Goal: Information Seeking & Learning: Learn about a topic

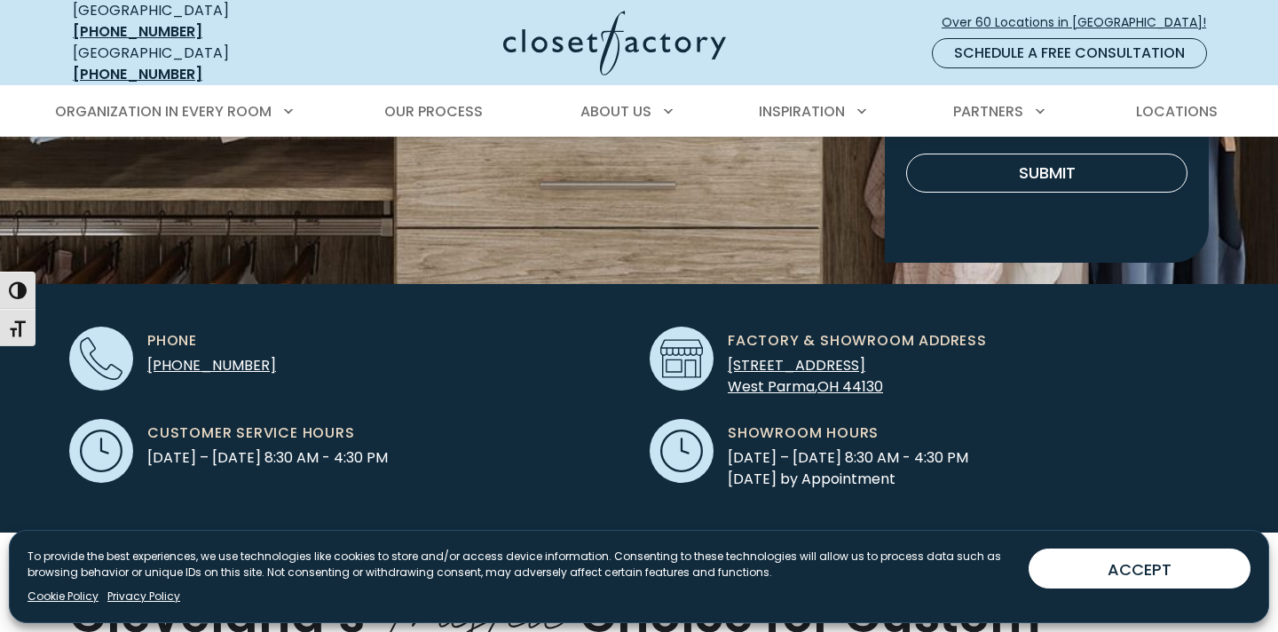
scroll to position [428, 0]
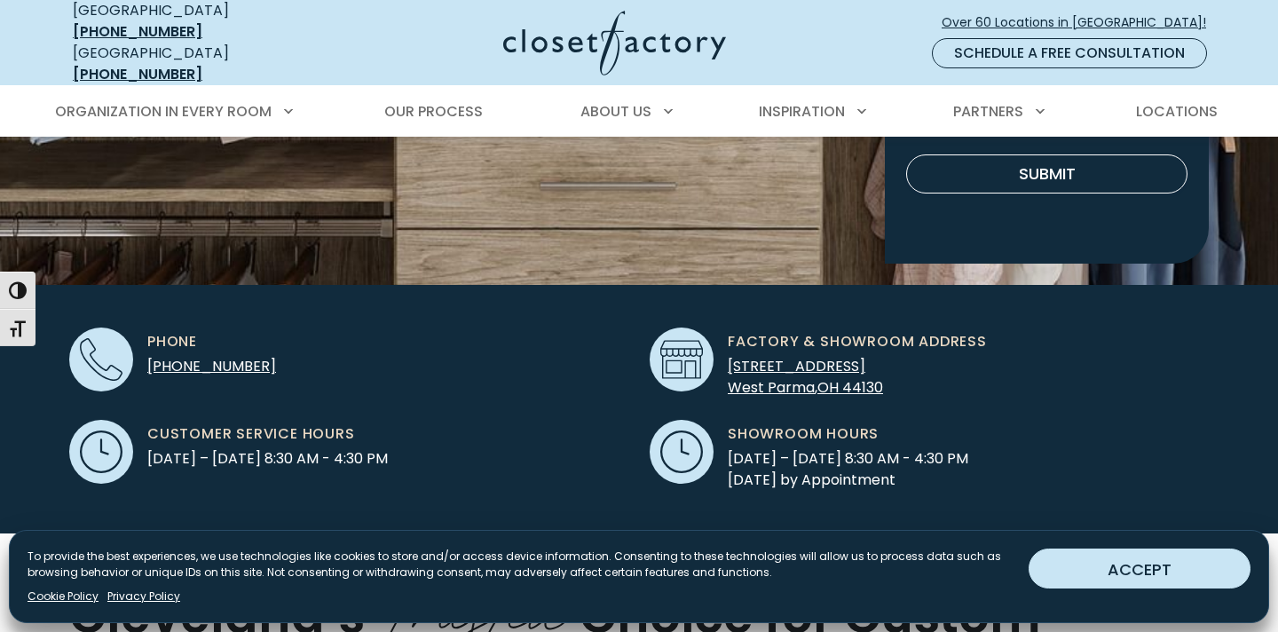
click at [1193, 561] on button "ACCEPT" at bounding box center [1140, 569] width 222 height 40
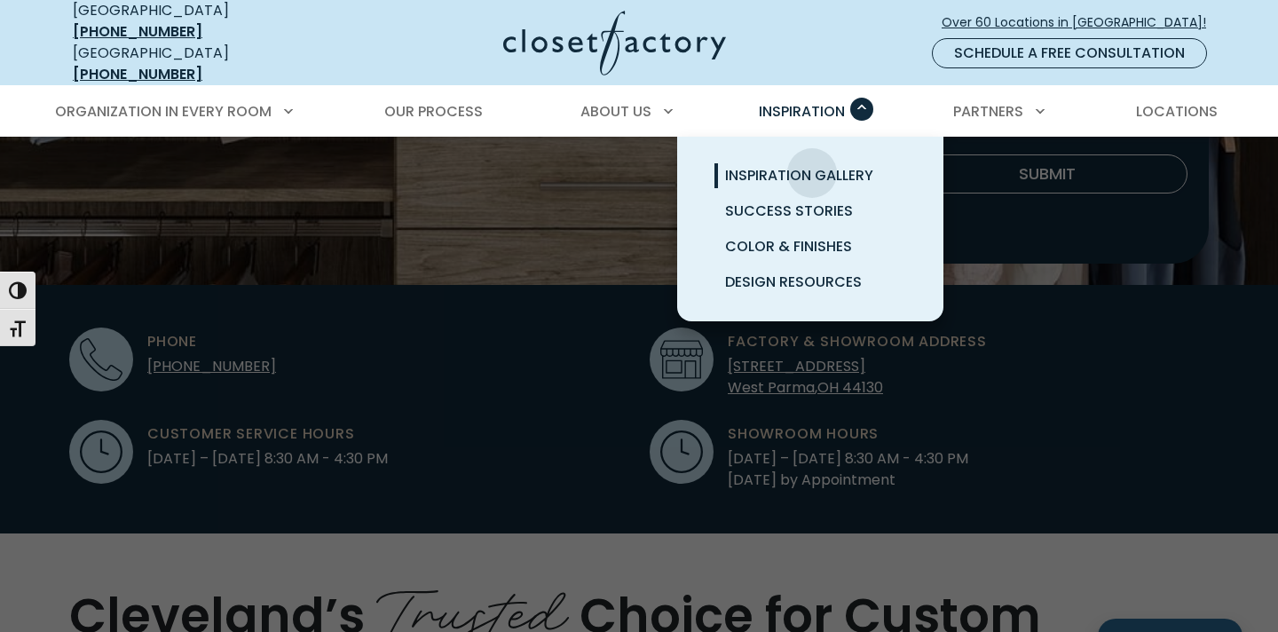
click at [812, 165] on span "Inspiration Gallery" at bounding box center [799, 175] width 148 height 20
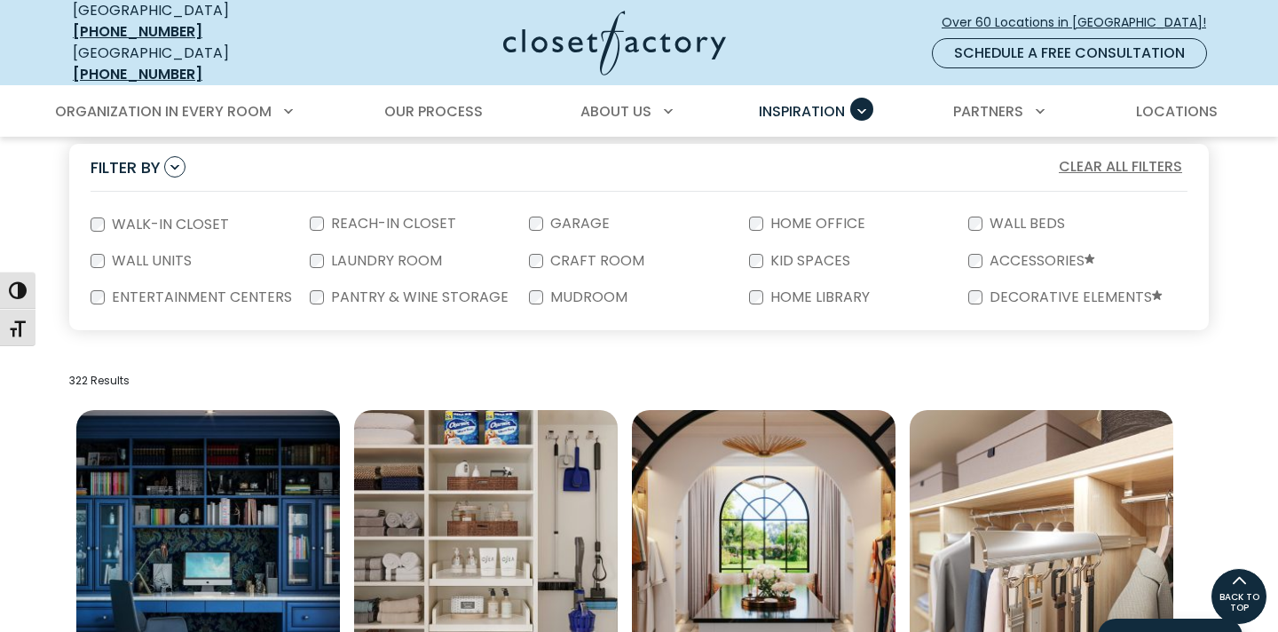
scroll to position [331, 0]
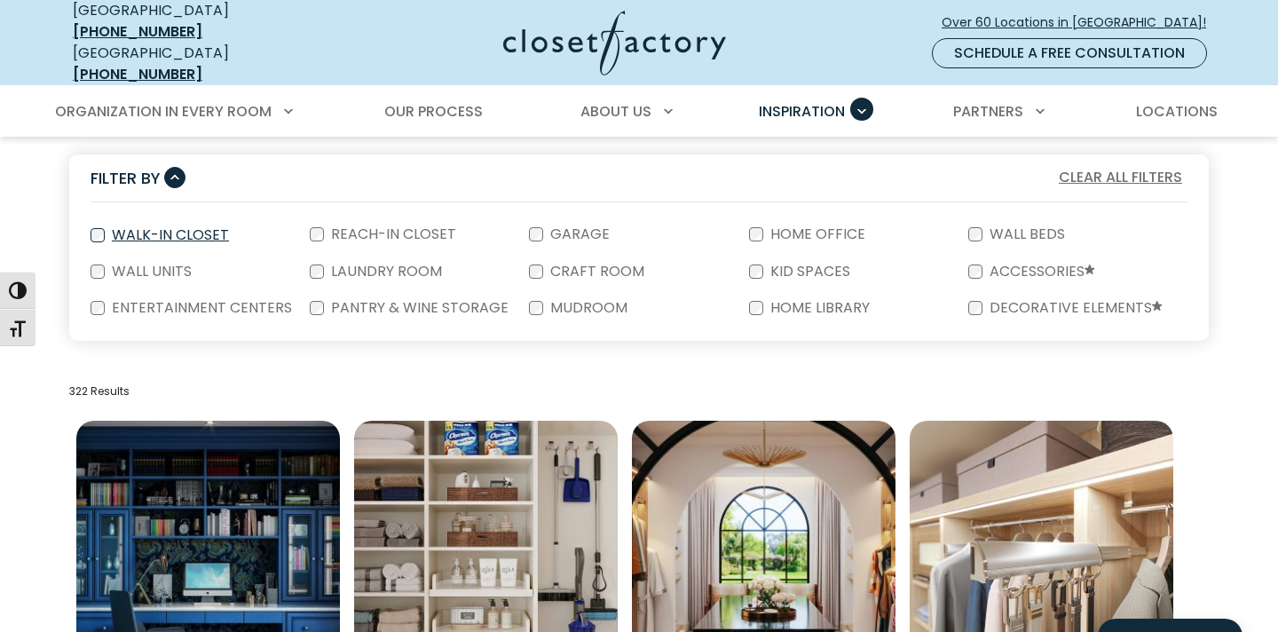
click at [160, 231] on div "Walk-In Closet" at bounding box center [200, 235] width 219 height 37
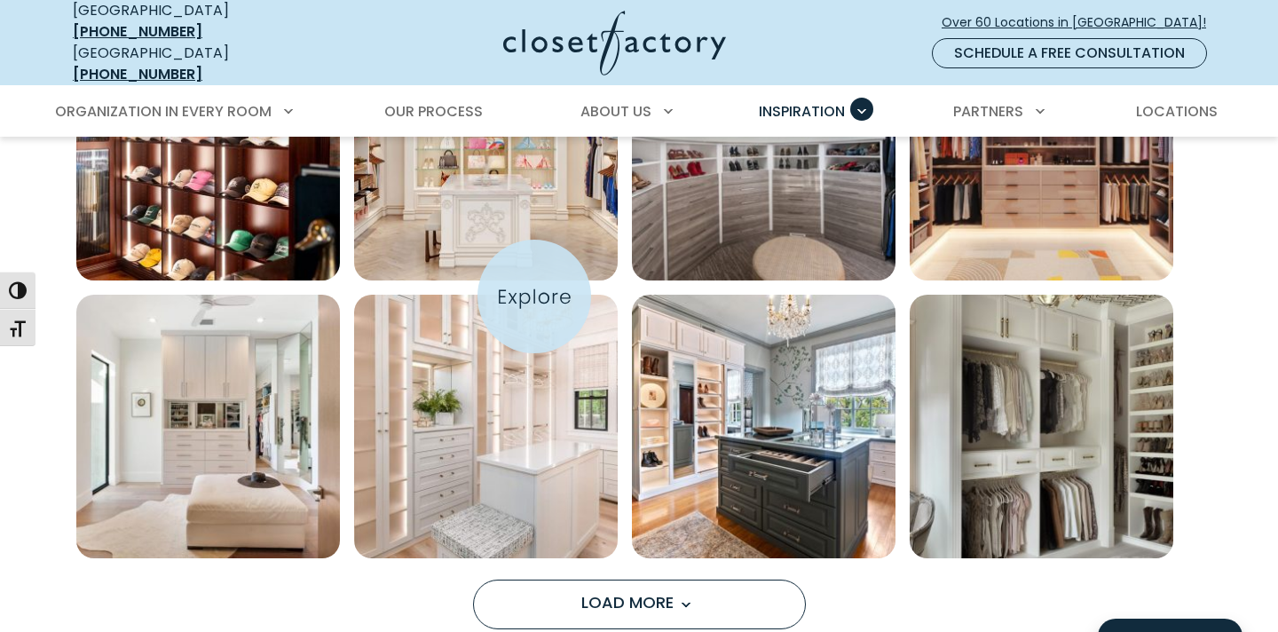
scroll to position [1292, 0]
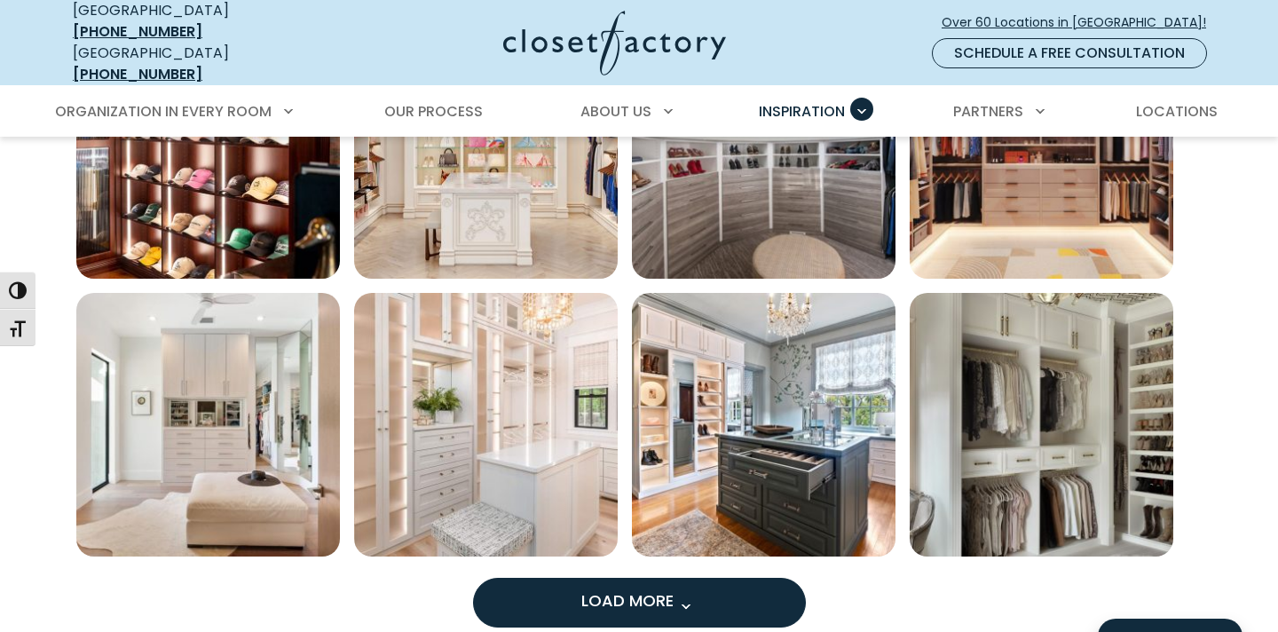
click at [702, 584] on button "Load More" at bounding box center [639, 603] width 333 height 50
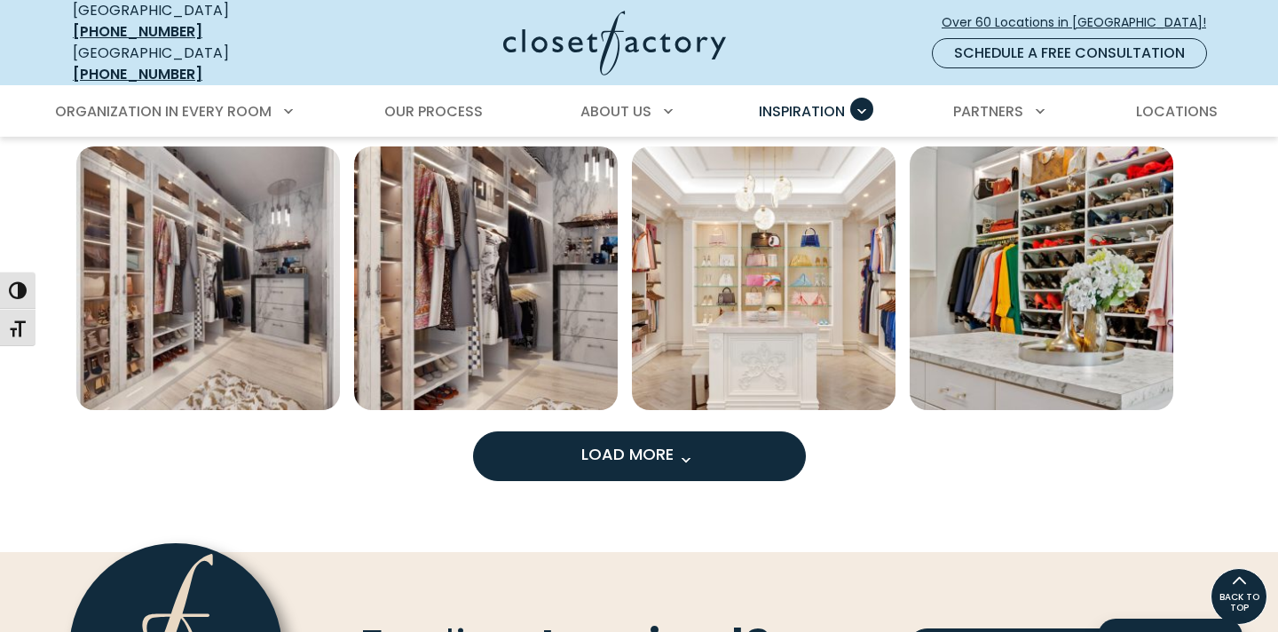
scroll to position [2412, 0]
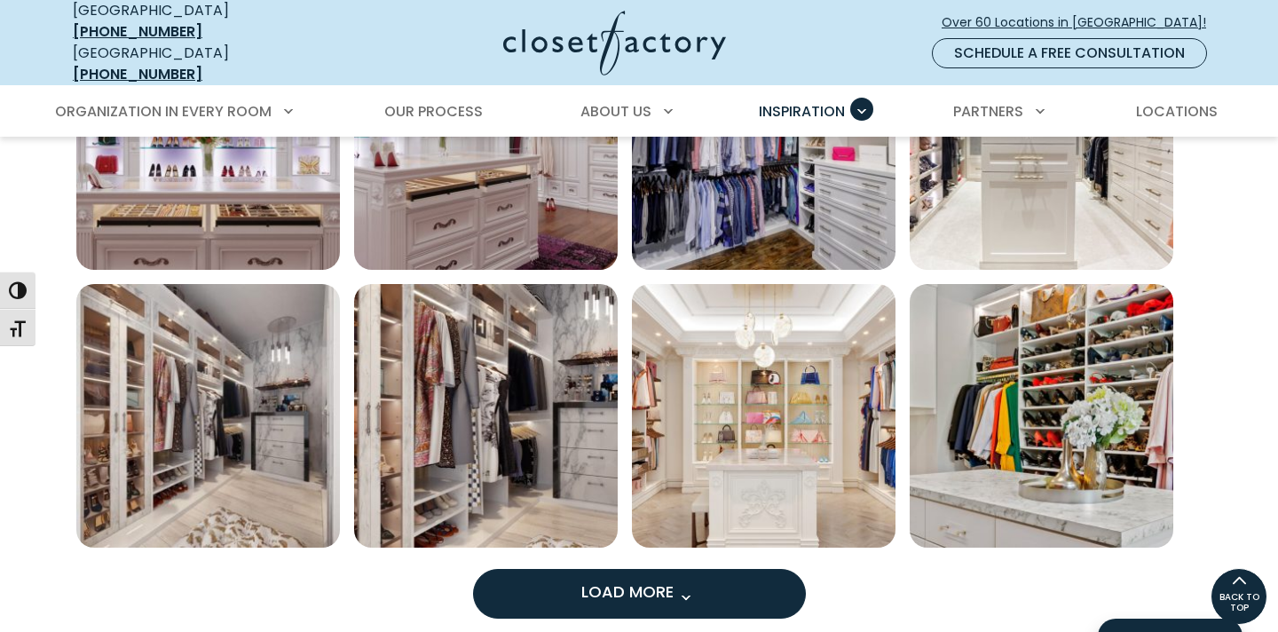
click at [702, 584] on button "Load More" at bounding box center [639, 594] width 333 height 50
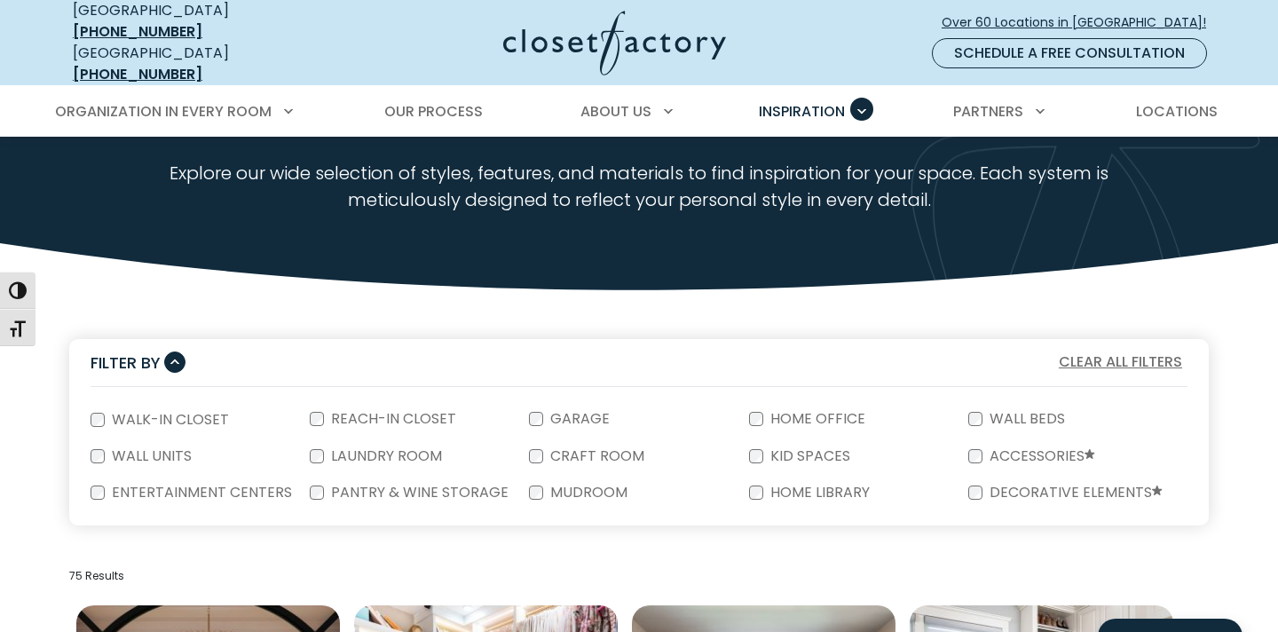
scroll to position [159, 0]
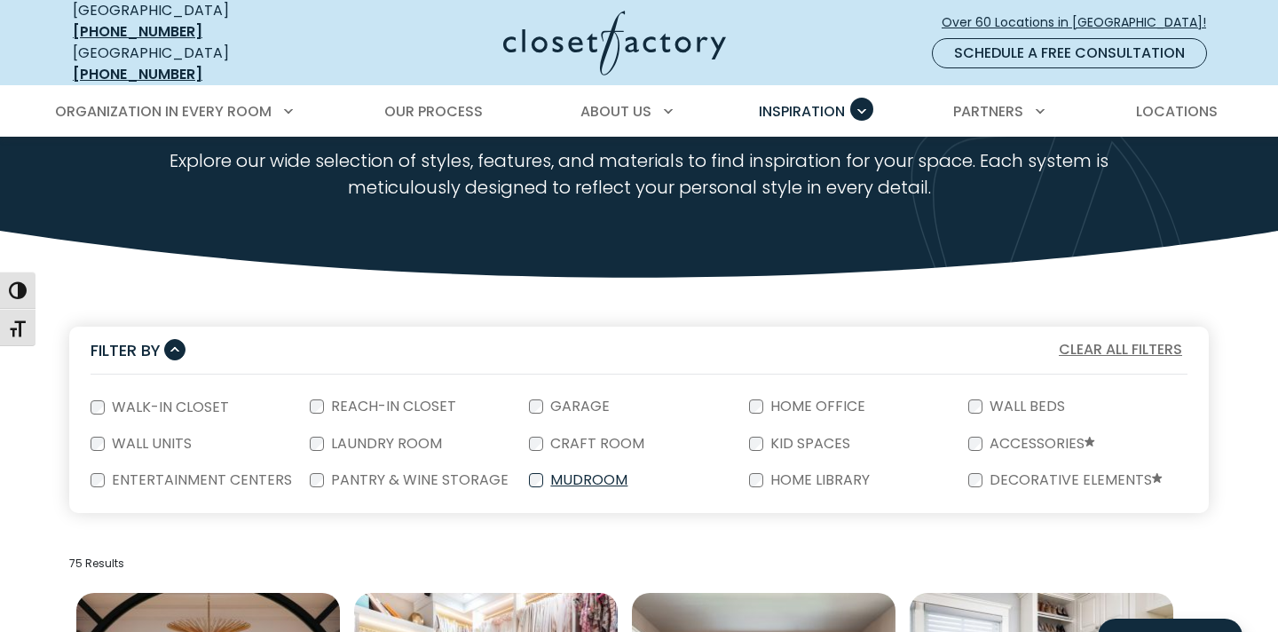
click at [592, 475] on label "Mudroom" at bounding box center [587, 480] width 88 height 14
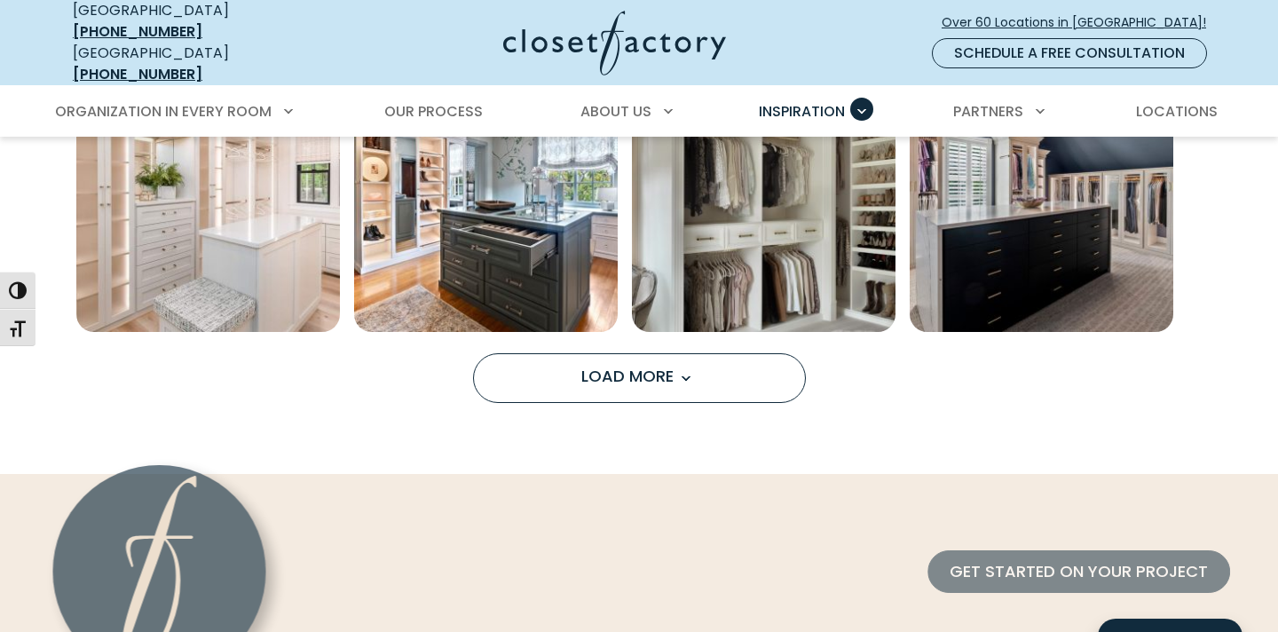
scroll to position [1527, 0]
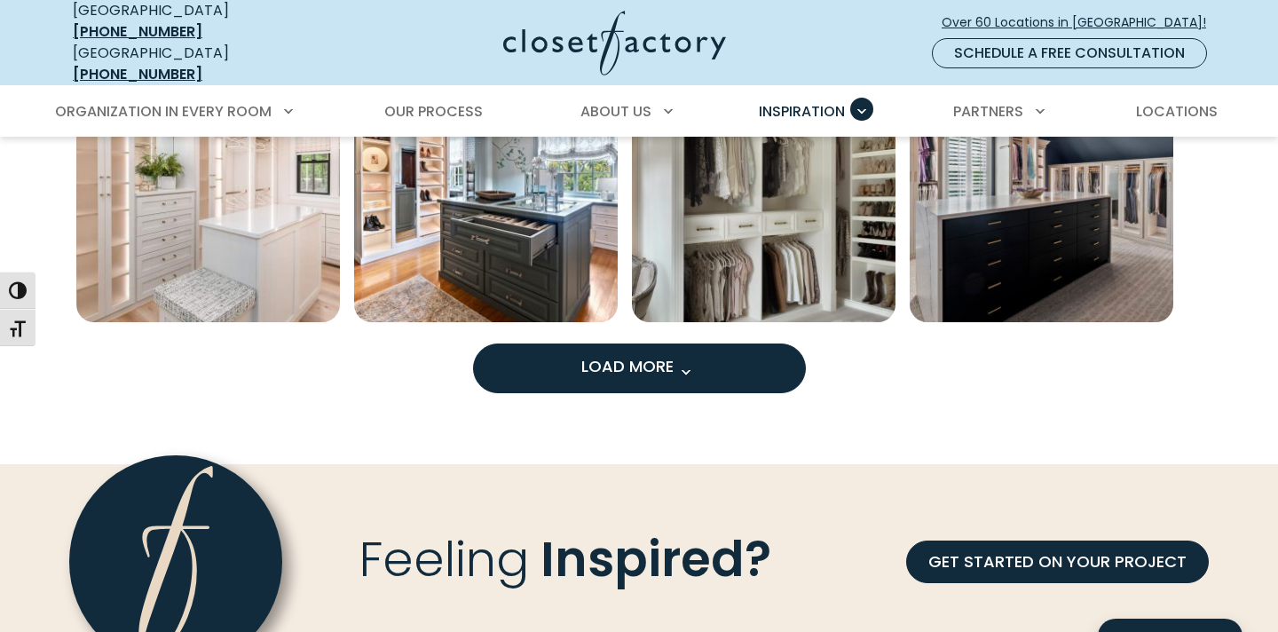
click at [610, 369] on button "Load More" at bounding box center [639, 368] width 333 height 50
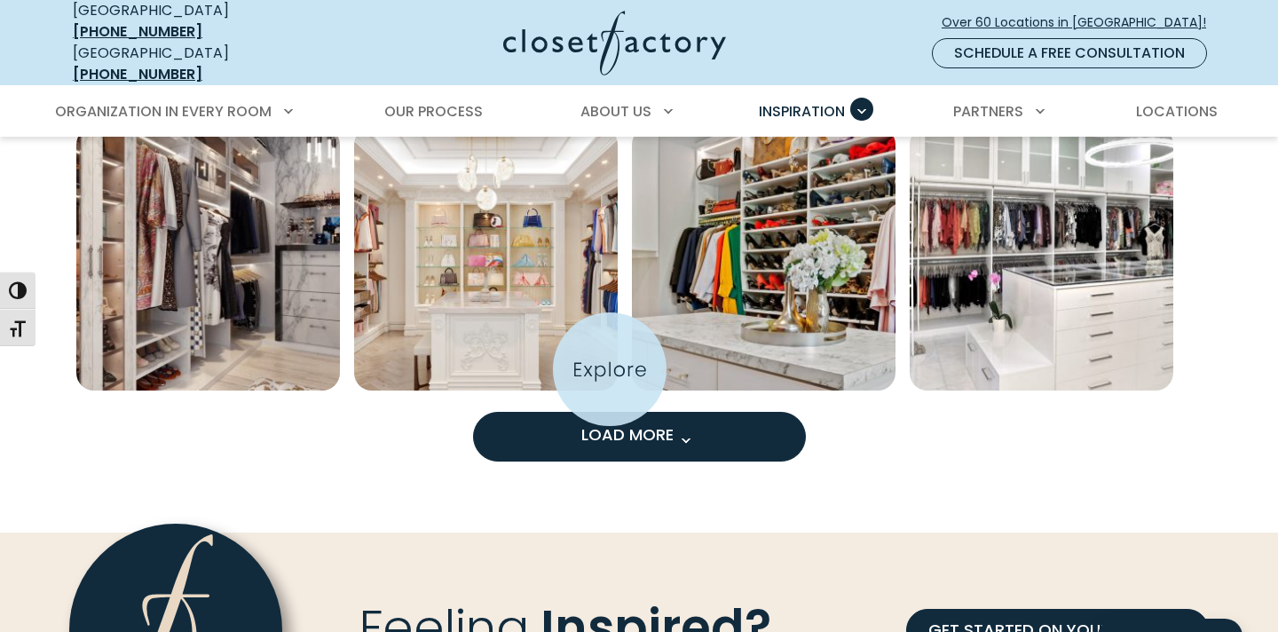
scroll to position [2580, 0]
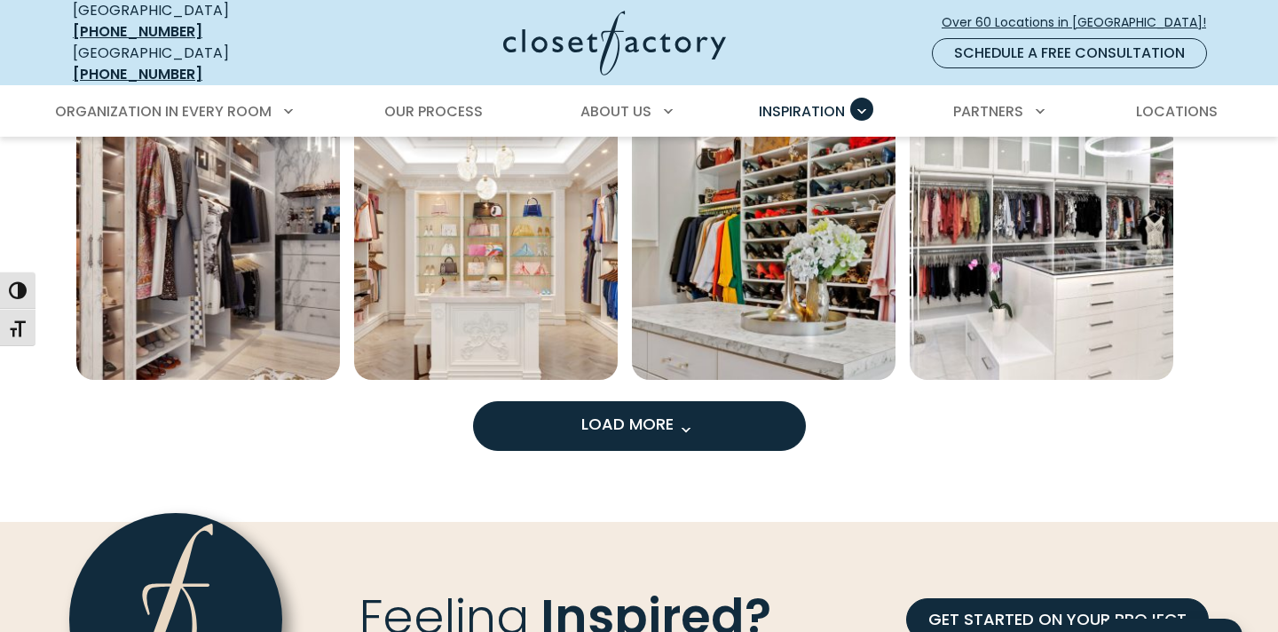
click at [664, 413] on span "Load More" at bounding box center [638, 424] width 115 height 22
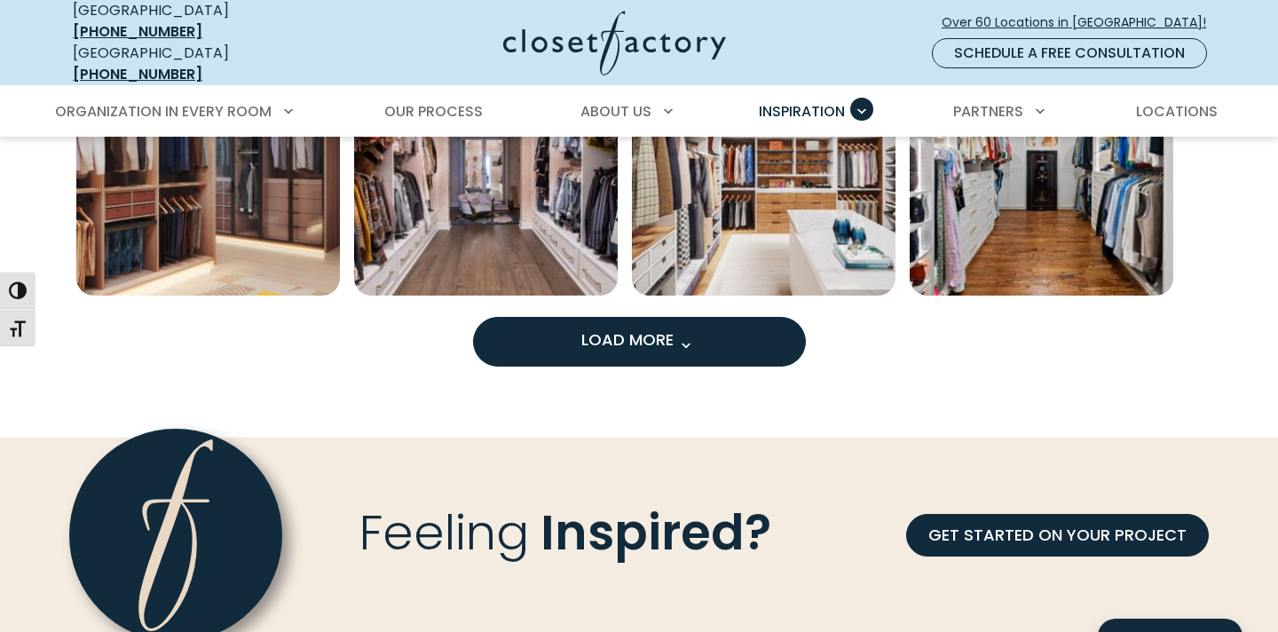
scroll to position [3779, 0]
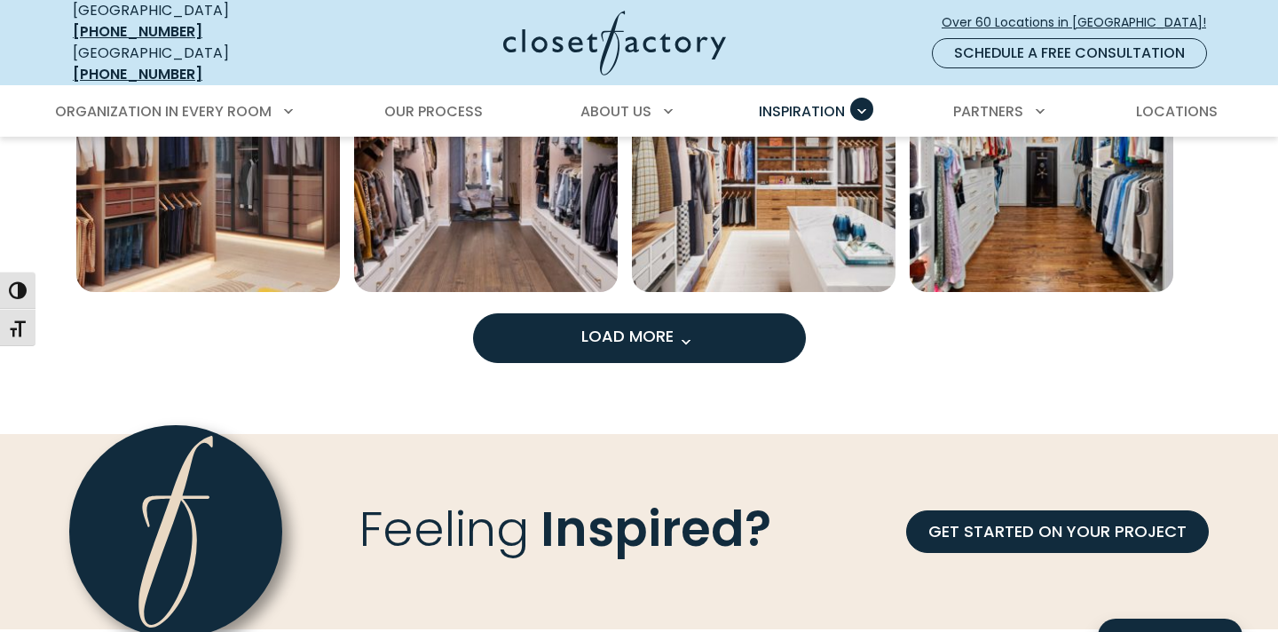
click at [682, 330] on span "Load more inspiration gallery images" at bounding box center [685, 341] width 23 height 23
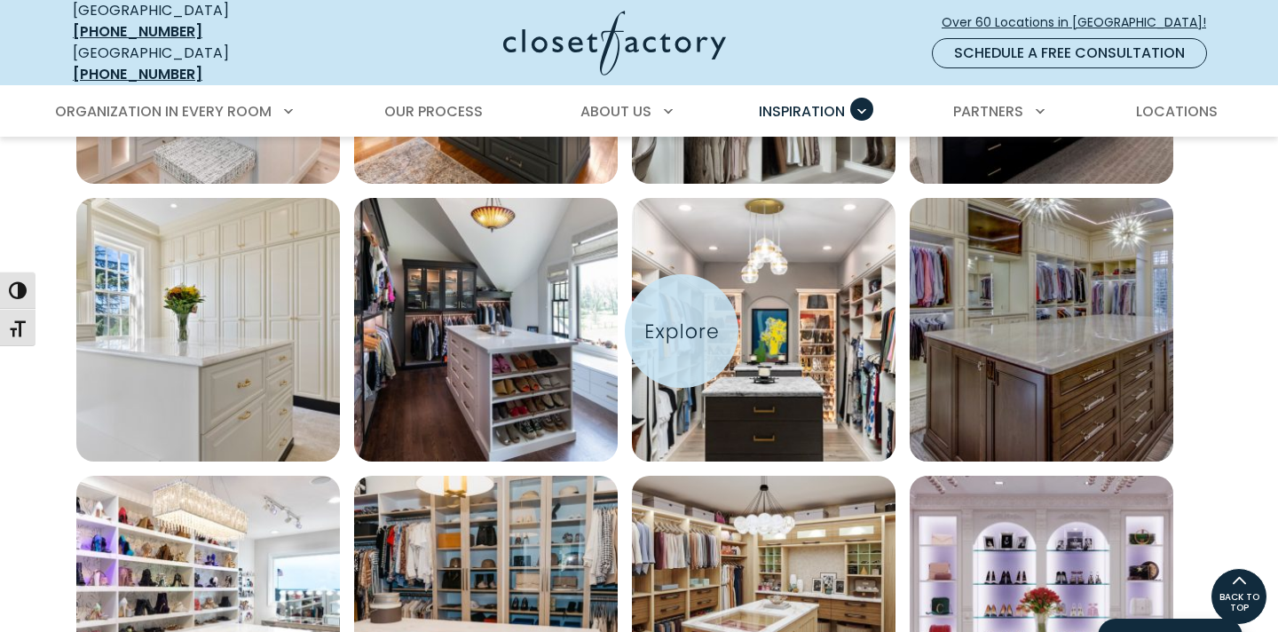
scroll to position [1661, 0]
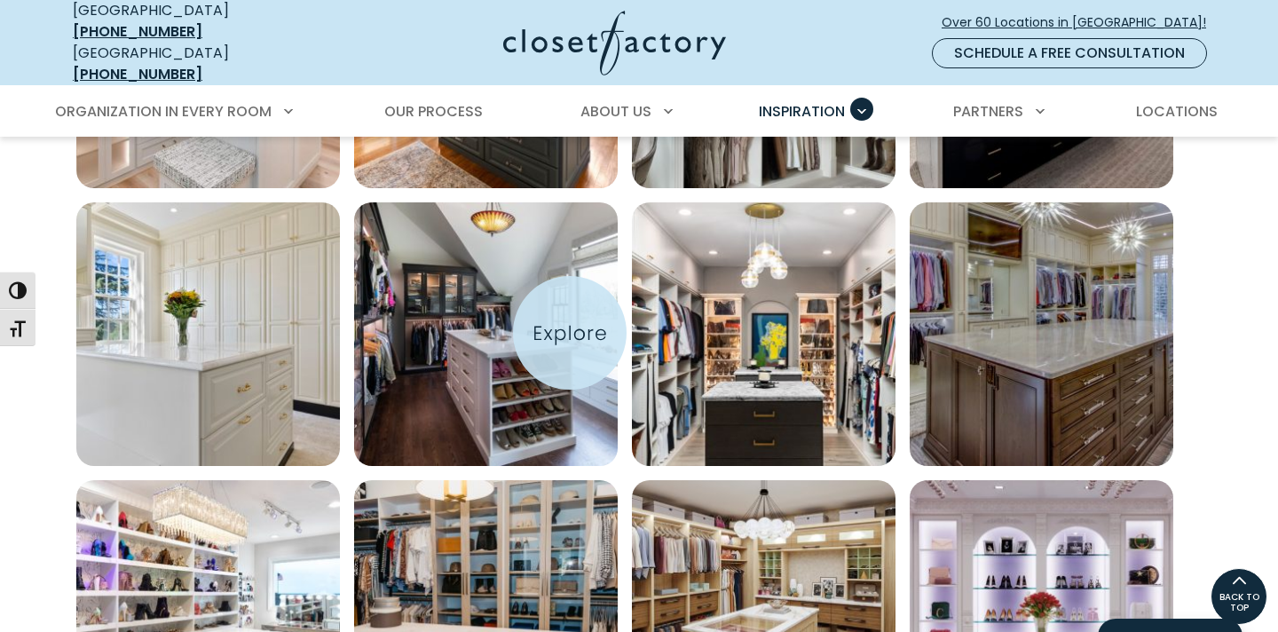
click at [570, 333] on img "Open inspiration gallery to preview enlarged image" at bounding box center [486, 334] width 264 height 264
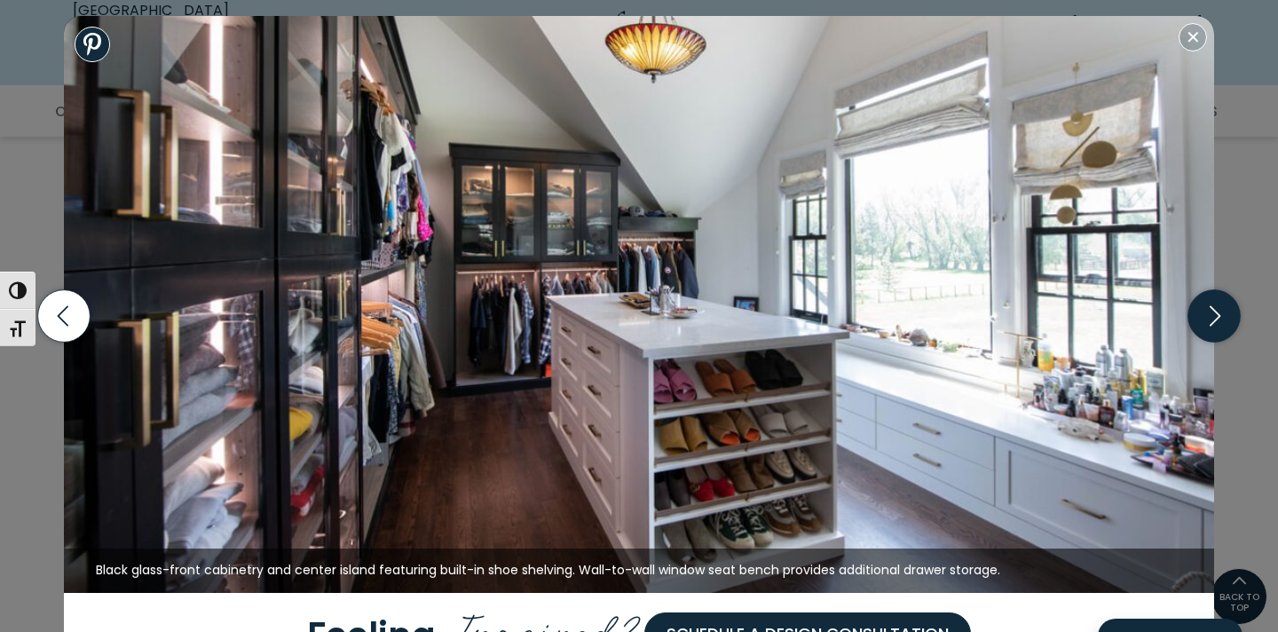
click at [1215, 332] on icon "button" at bounding box center [1214, 316] width 52 height 52
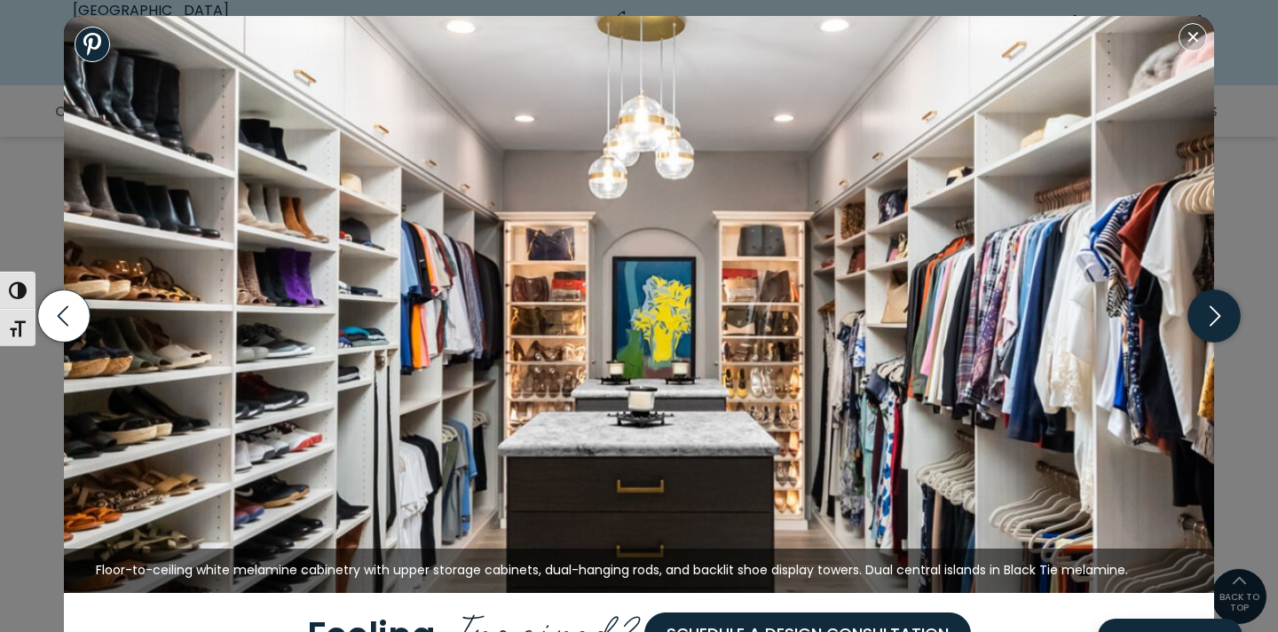
click at [1215, 332] on icon "button" at bounding box center [1214, 316] width 52 height 52
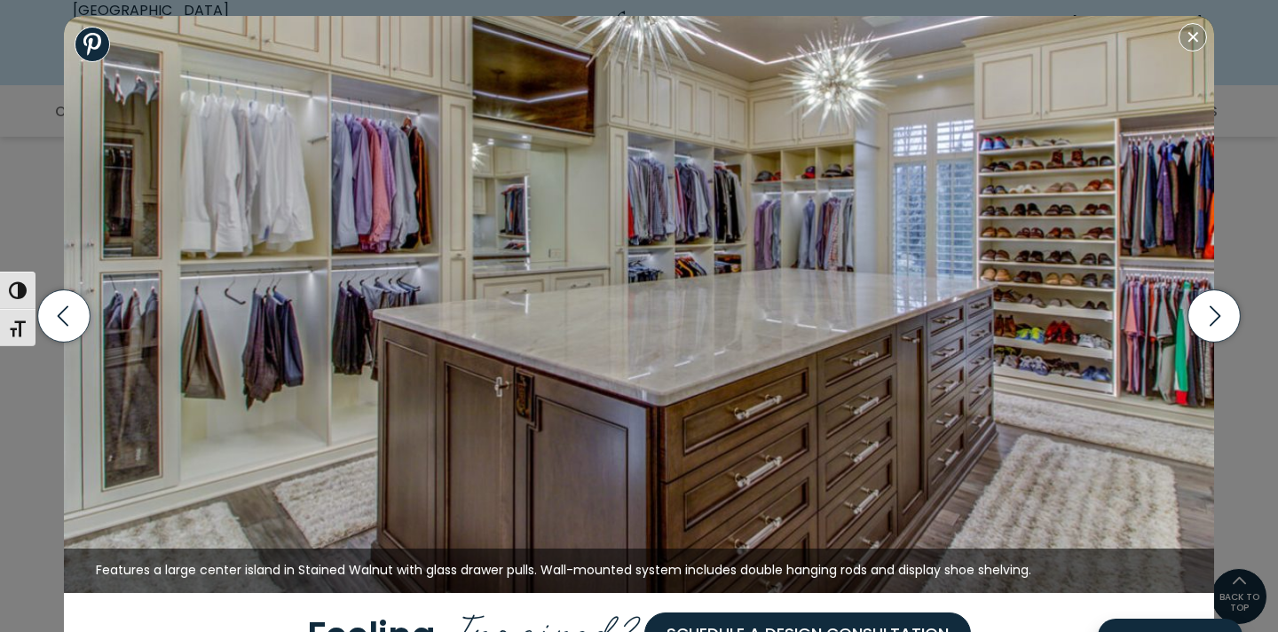
scroll to position [820, 0]
click at [1198, 36] on button "Close modal" at bounding box center [1193, 37] width 28 height 28
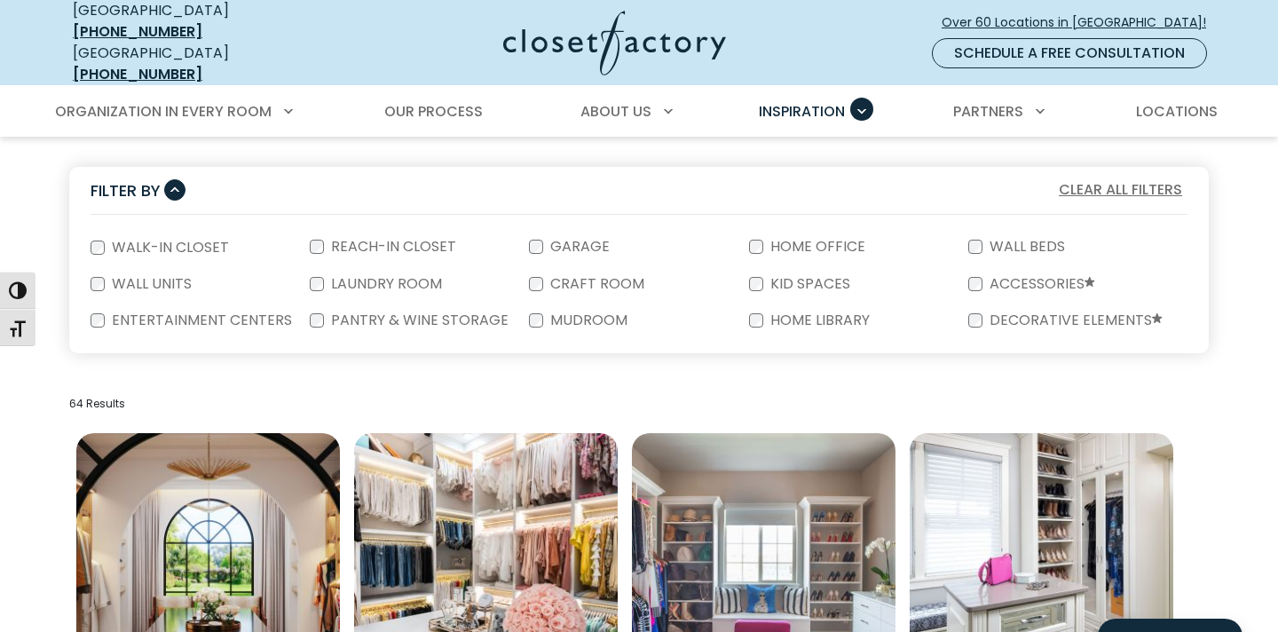
scroll to position [306, 0]
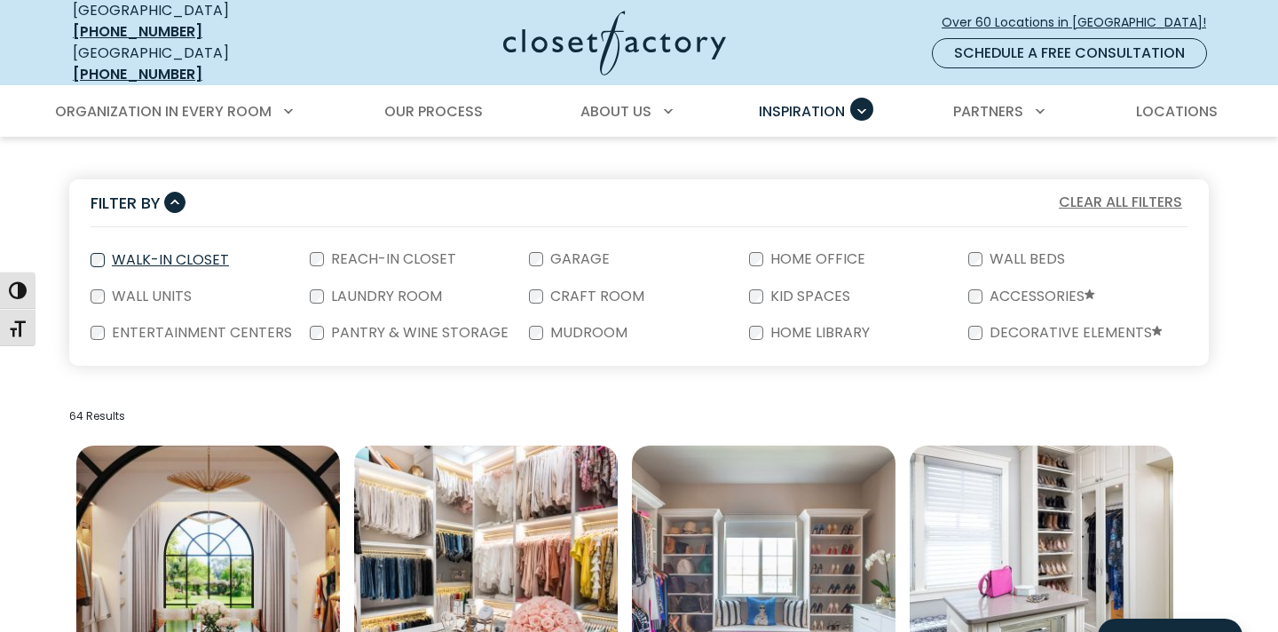
click at [146, 254] on label "Walk-In Closet" at bounding box center [169, 260] width 128 height 14
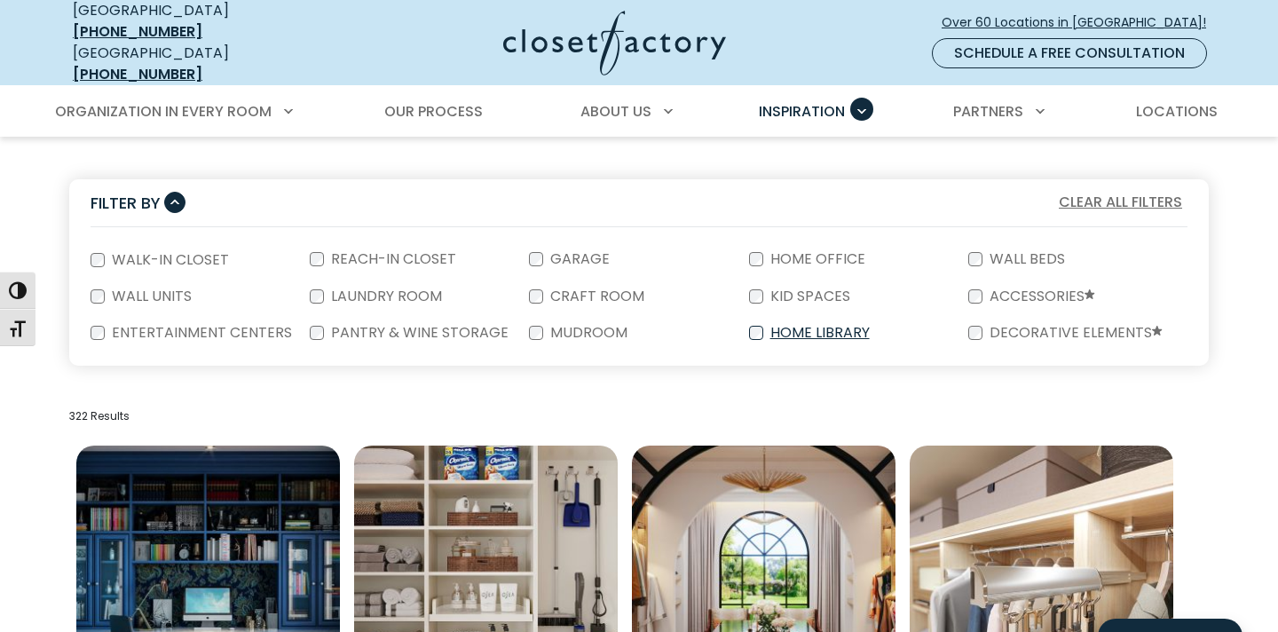
click at [789, 326] on label "Home Library" at bounding box center [818, 333] width 110 height 14
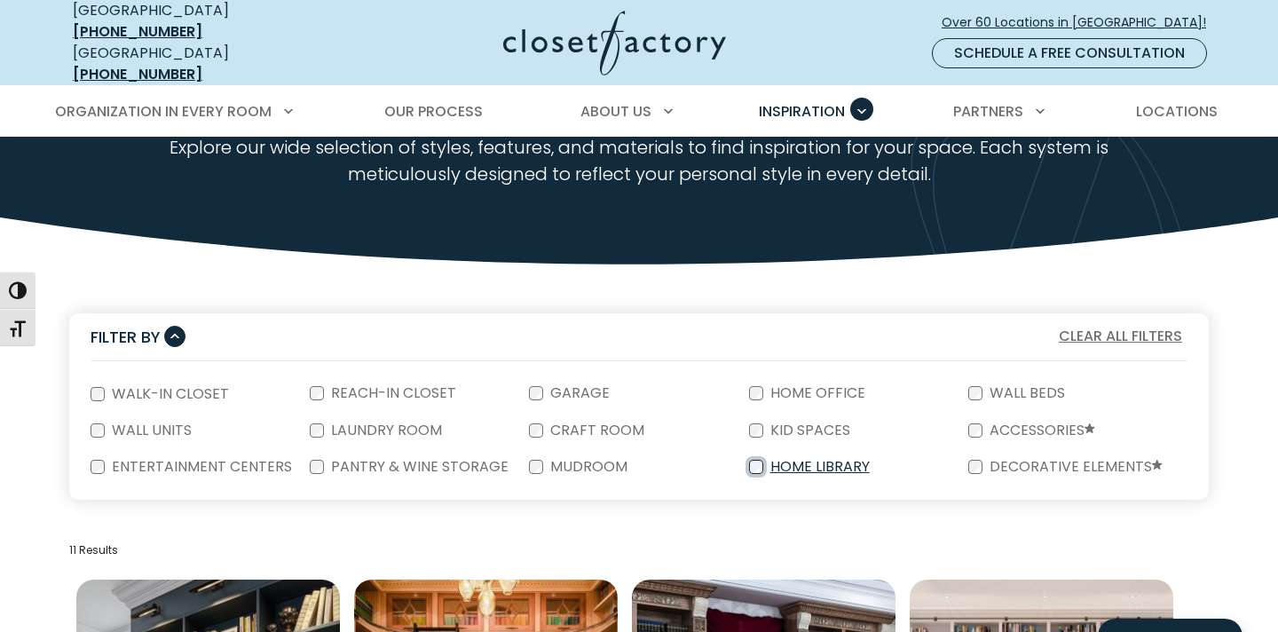
scroll to position [166, 0]
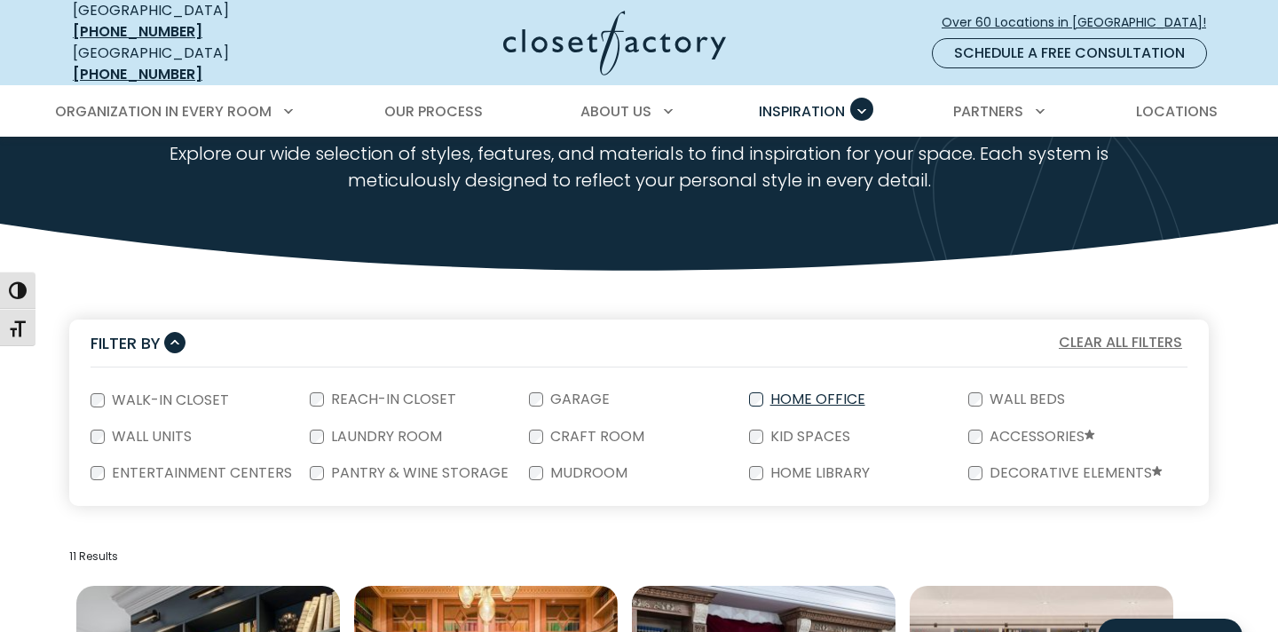
click at [790, 392] on label "Home Office" at bounding box center [816, 399] width 106 height 14
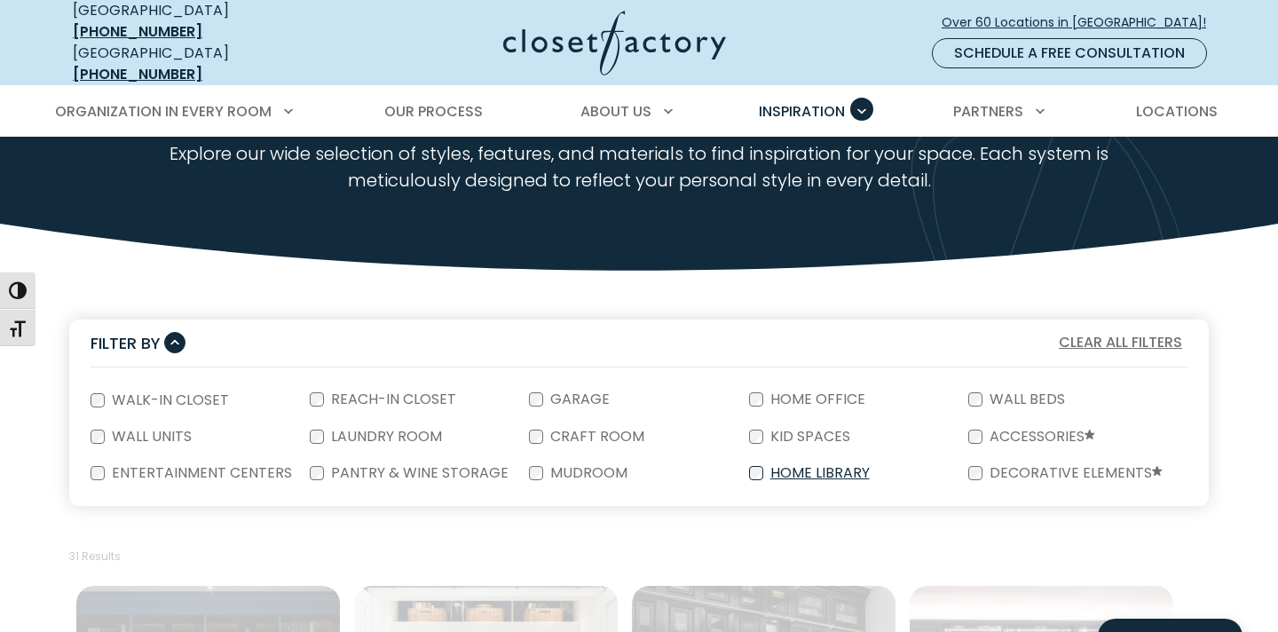
click at [763, 466] on label "Home Library" at bounding box center [818, 473] width 110 height 14
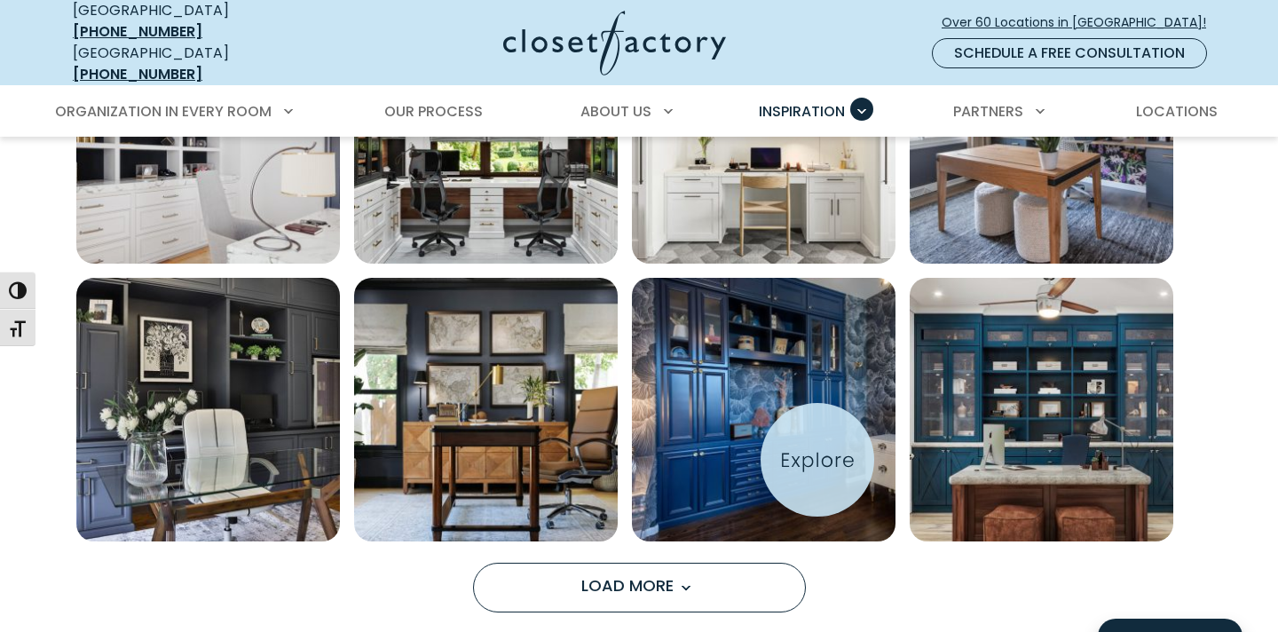
scroll to position [1368, 0]
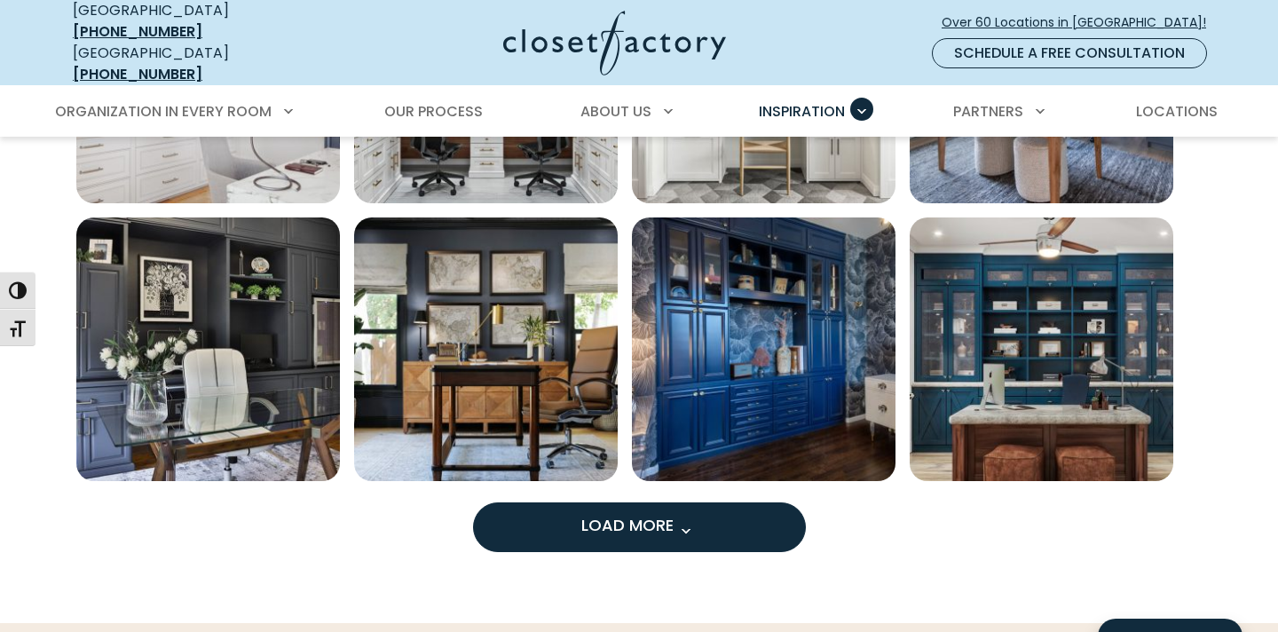
click at [764, 502] on button "Load More" at bounding box center [639, 527] width 333 height 50
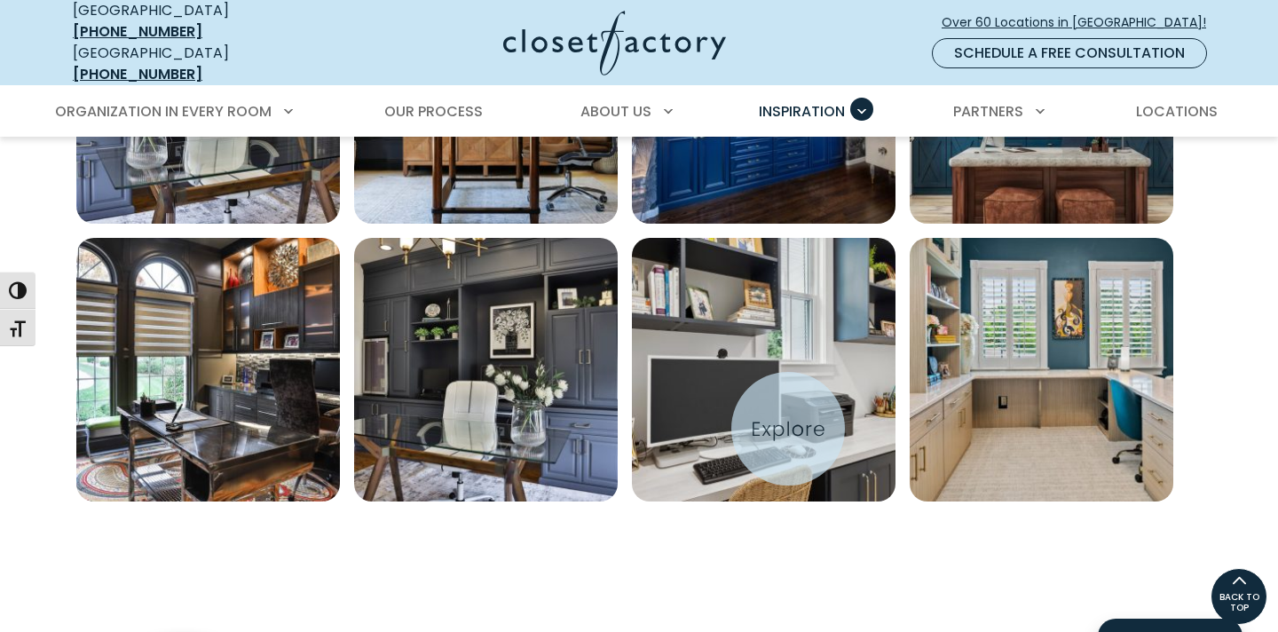
scroll to position [1564, 0]
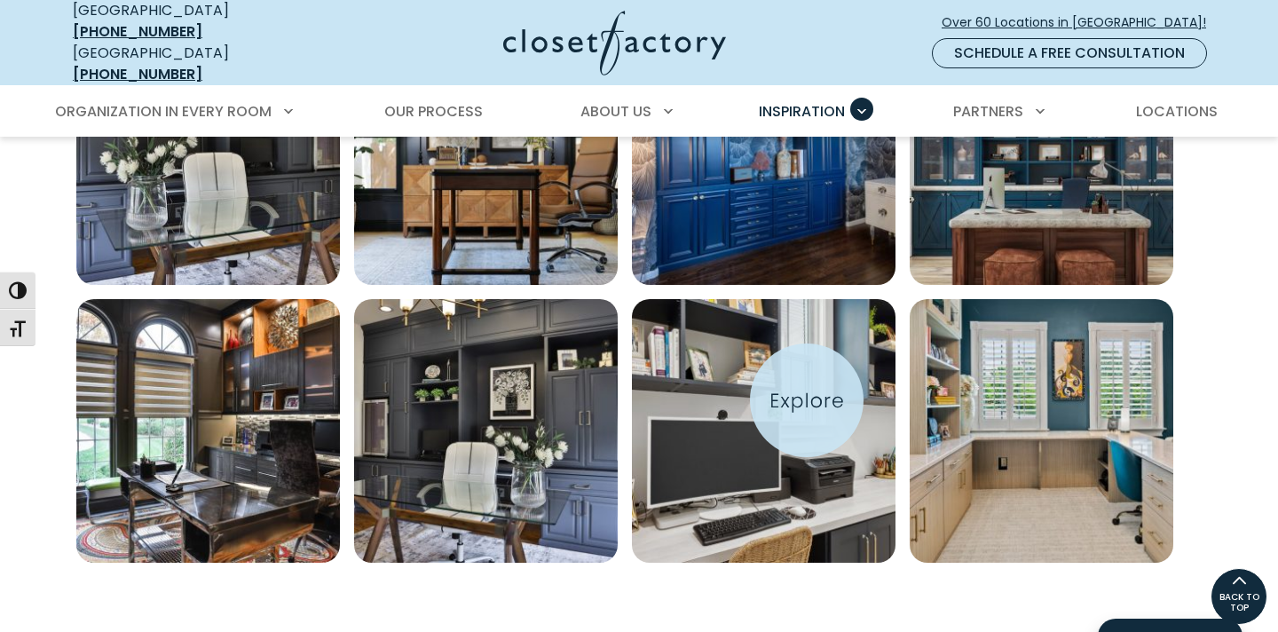
click at [807, 400] on img "Open inspiration gallery to preview enlarged image" at bounding box center [764, 431] width 264 height 264
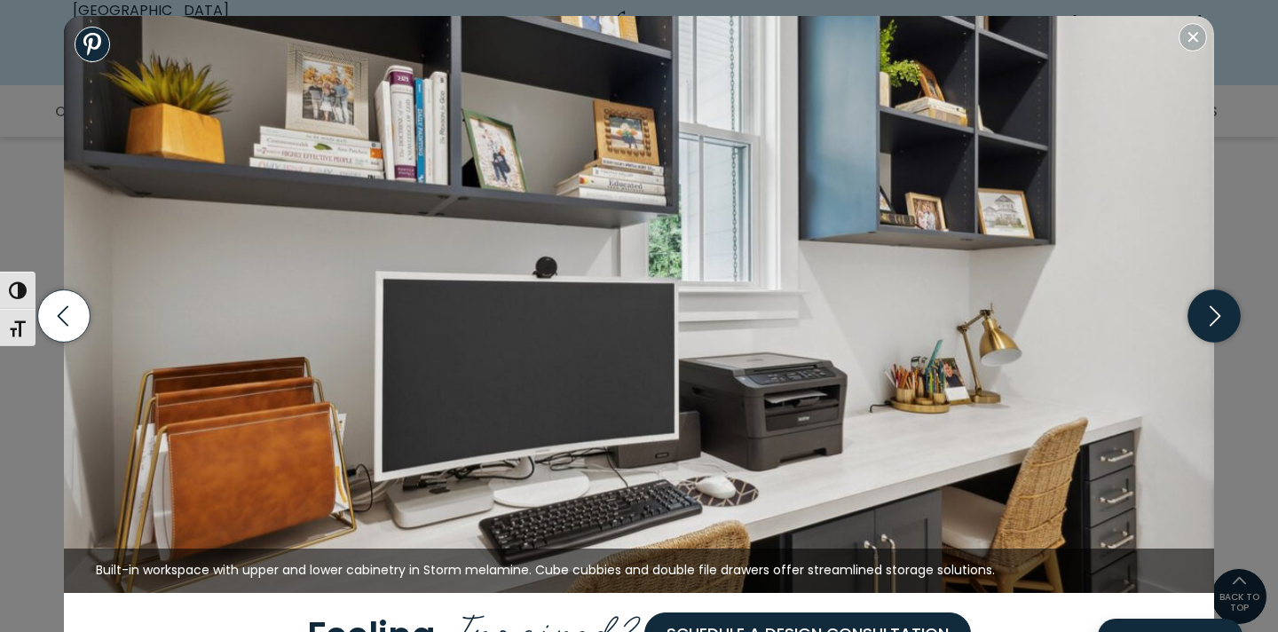
click at [1221, 325] on icon "button" at bounding box center [1214, 316] width 52 height 52
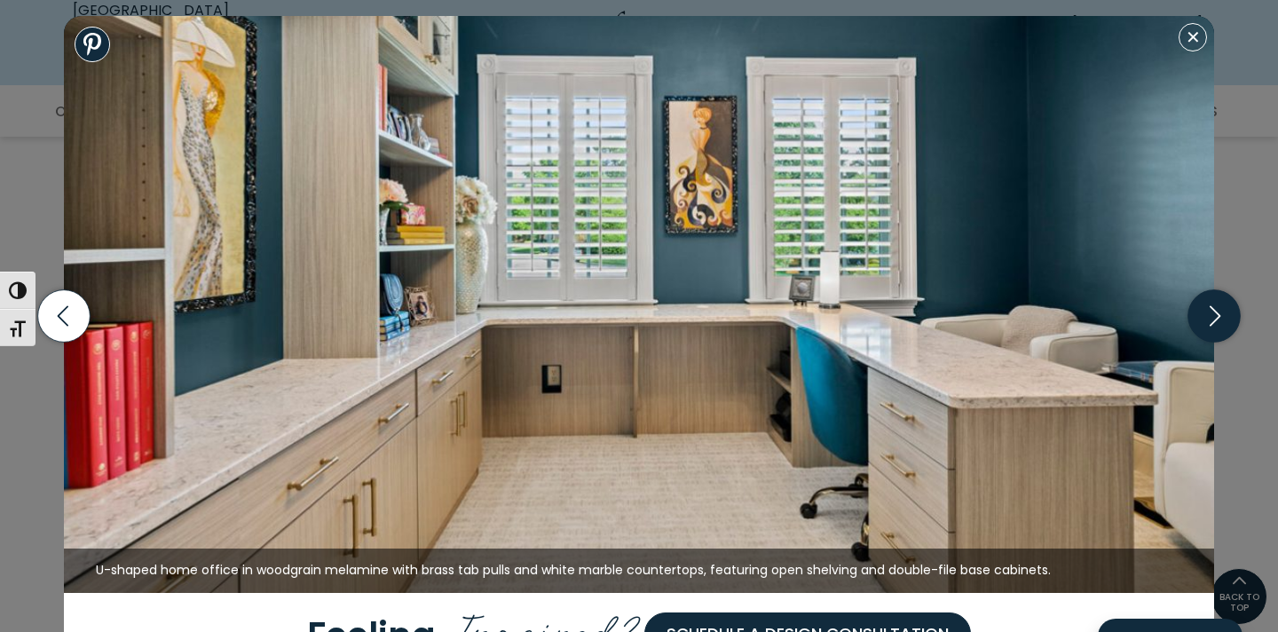
click at [1220, 325] on icon "button" at bounding box center [1214, 316] width 52 height 52
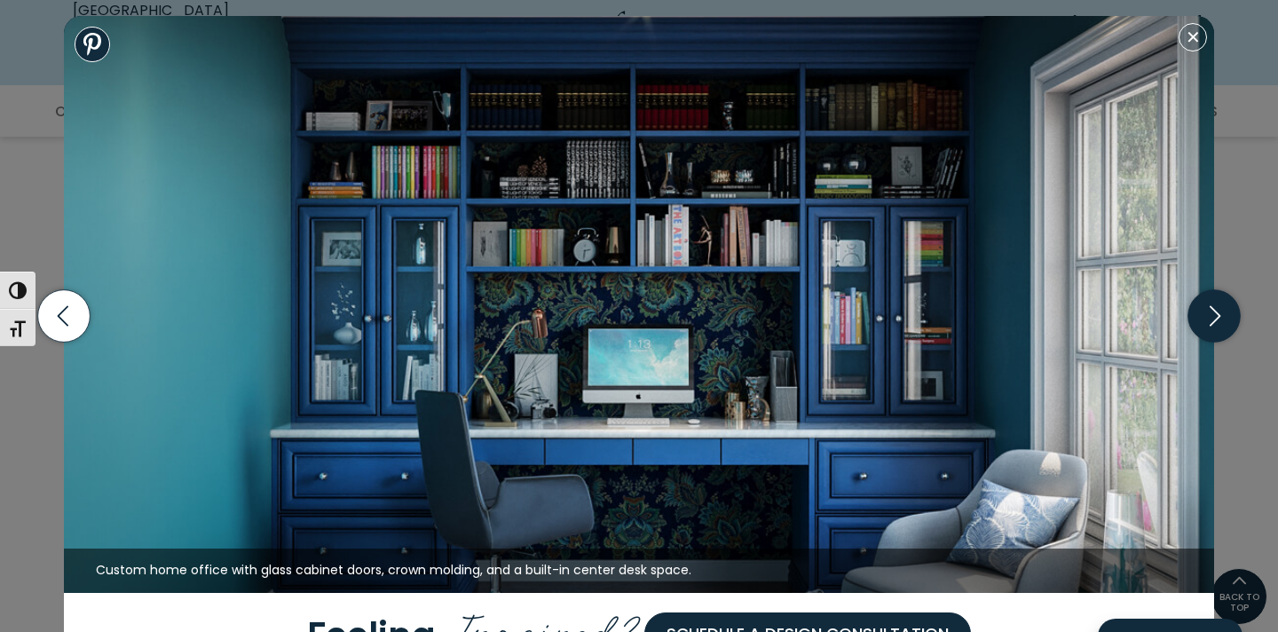
click at [1220, 325] on icon "button" at bounding box center [1214, 316] width 52 height 52
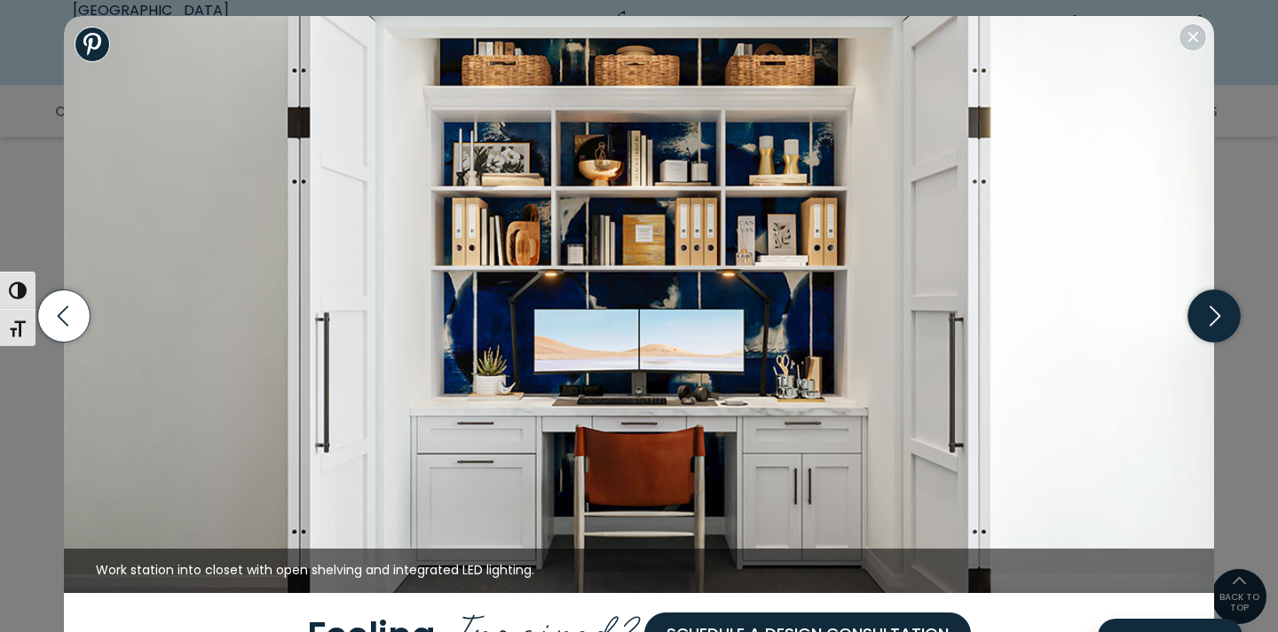
click at [1220, 325] on icon "button" at bounding box center [1214, 316] width 52 height 52
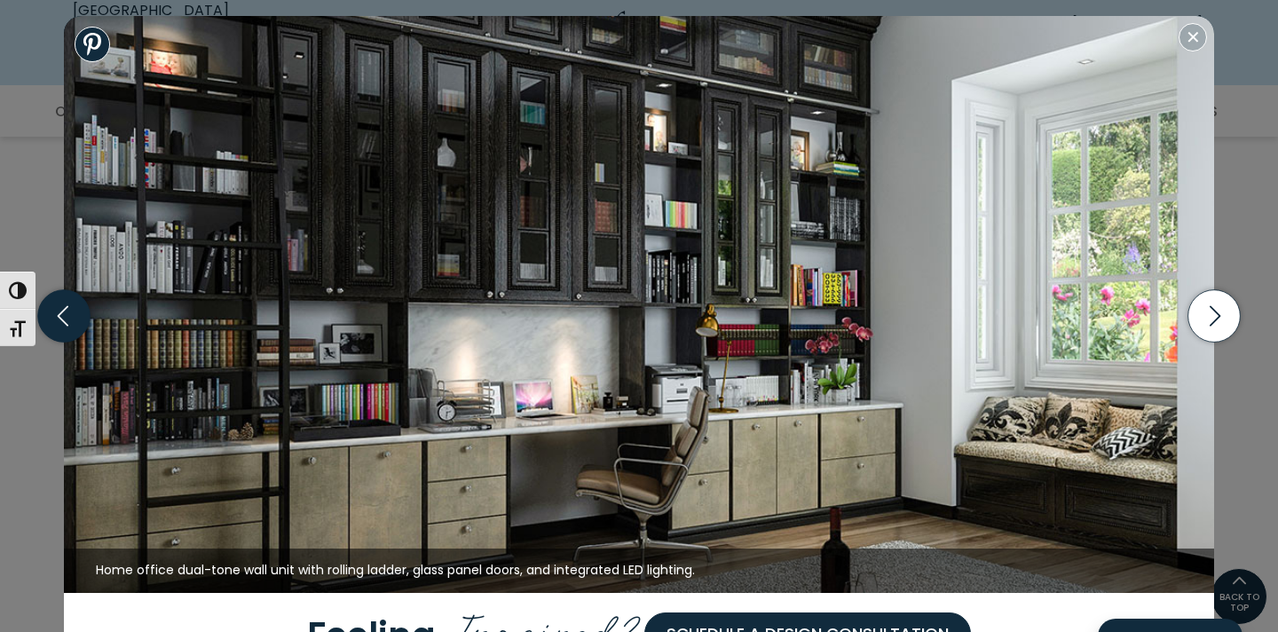
click at [68, 314] on icon "button" at bounding box center [64, 316] width 52 height 52
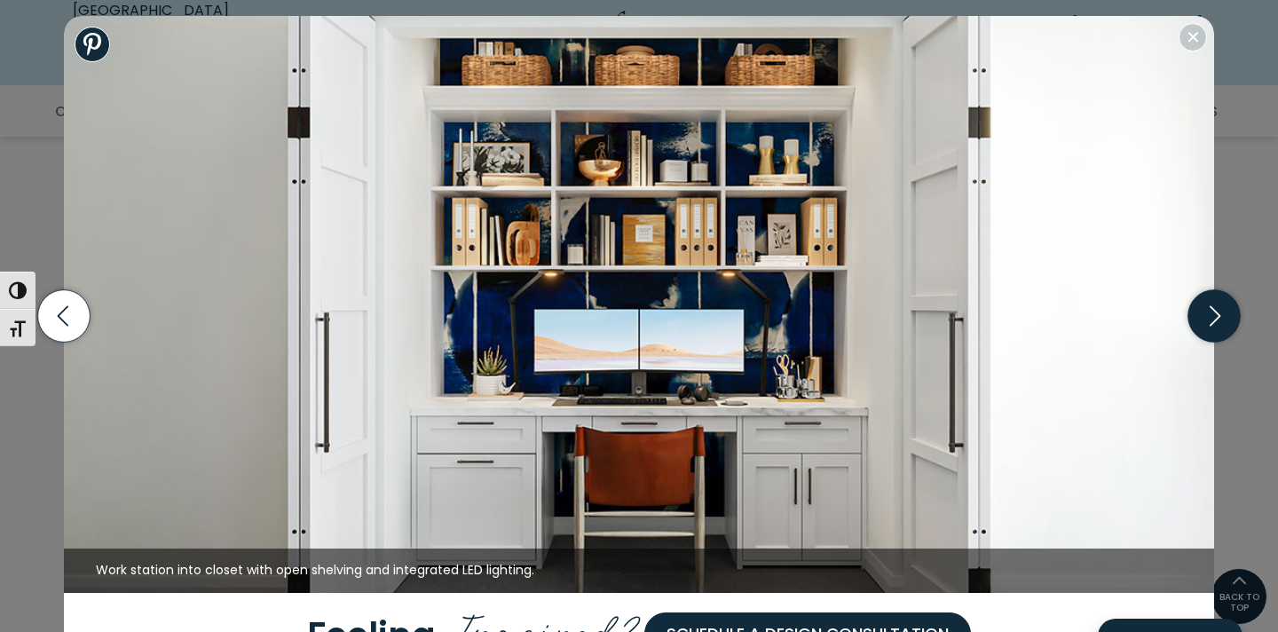
click at [1221, 325] on icon "button" at bounding box center [1214, 316] width 52 height 52
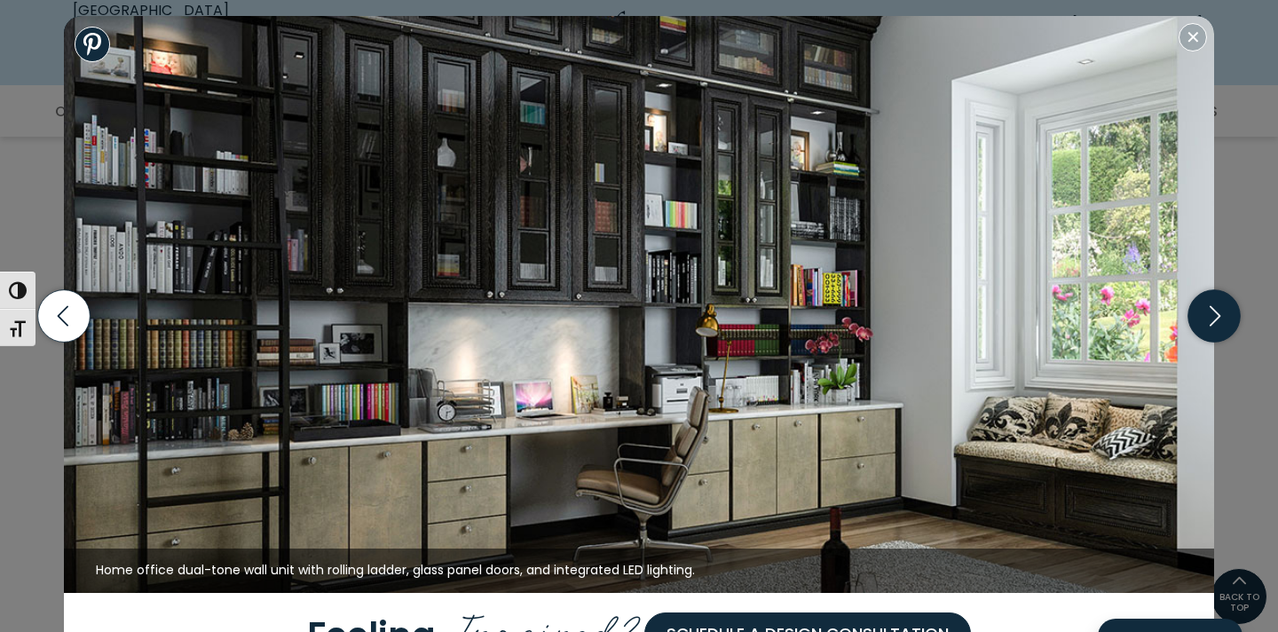
click at [1222, 325] on icon "button" at bounding box center [1214, 316] width 52 height 52
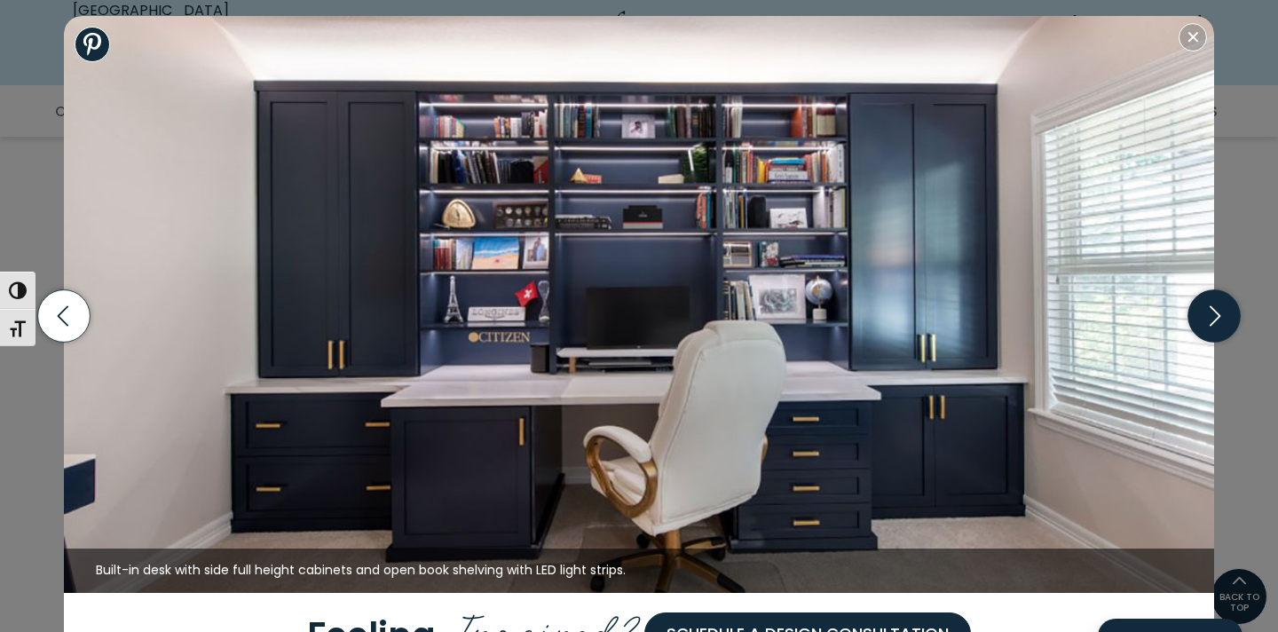
click at [1222, 325] on icon "button" at bounding box center [1214, 316] width 52 height 52
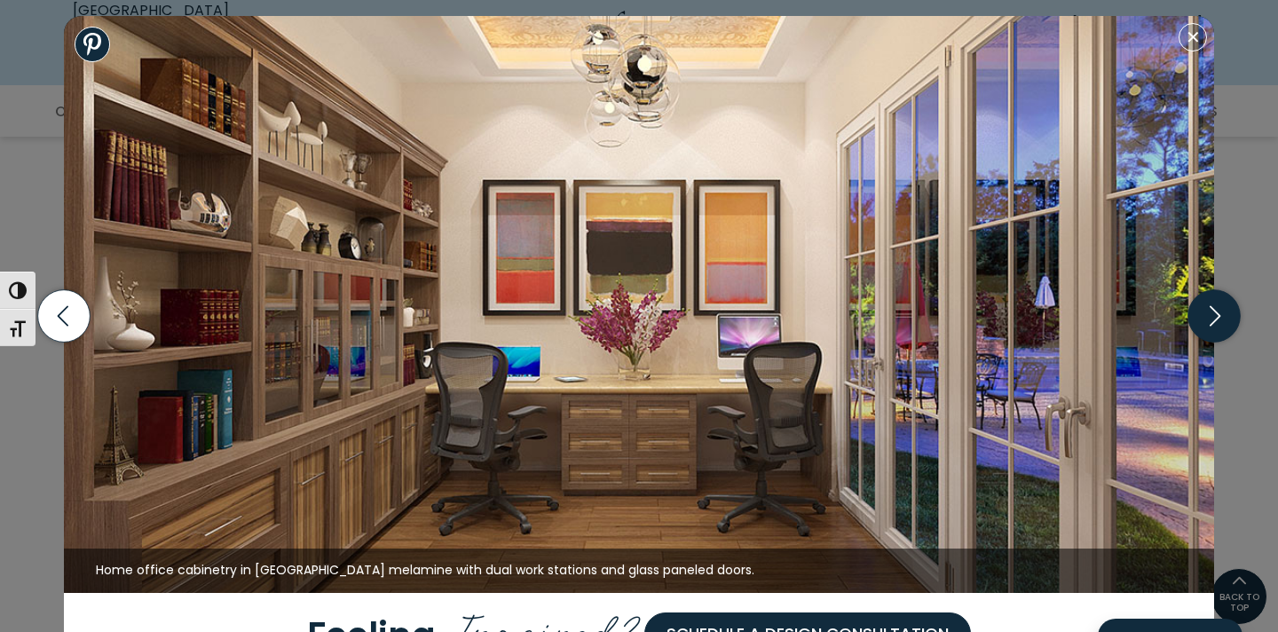
click at [1227, 326] on icon "button" at bounding box center [1214, 316] width 52 height 52
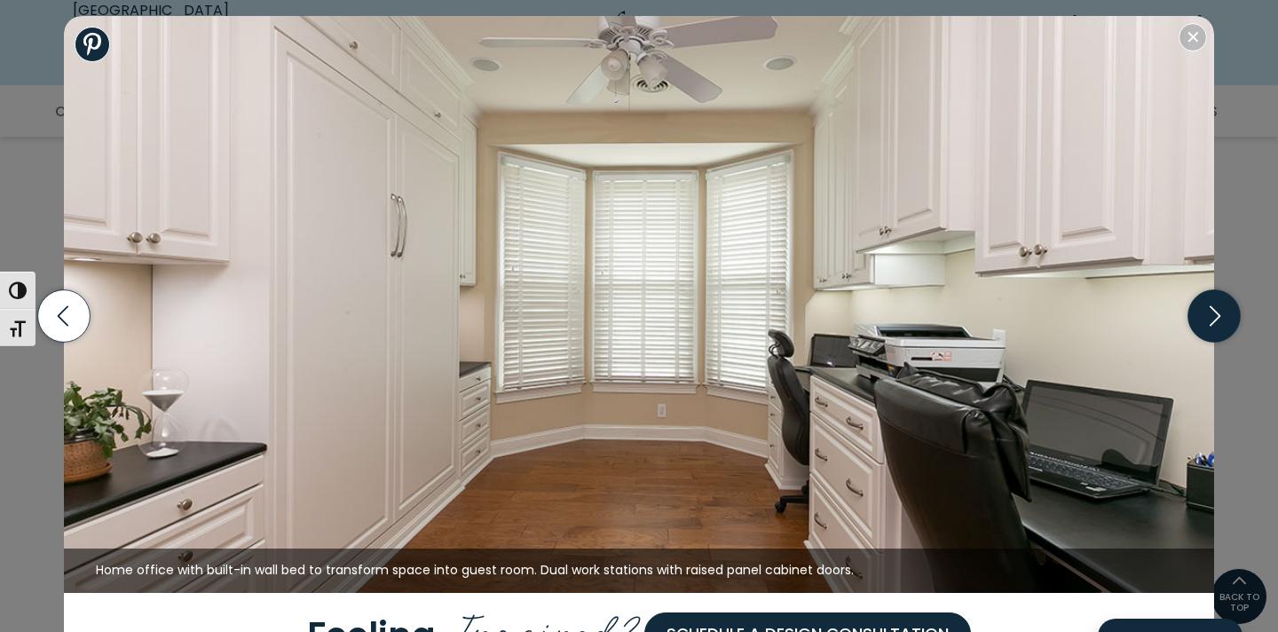
click at [1226, 326] on icon "button" at bounding box center [1214, 316] width 52 height 52
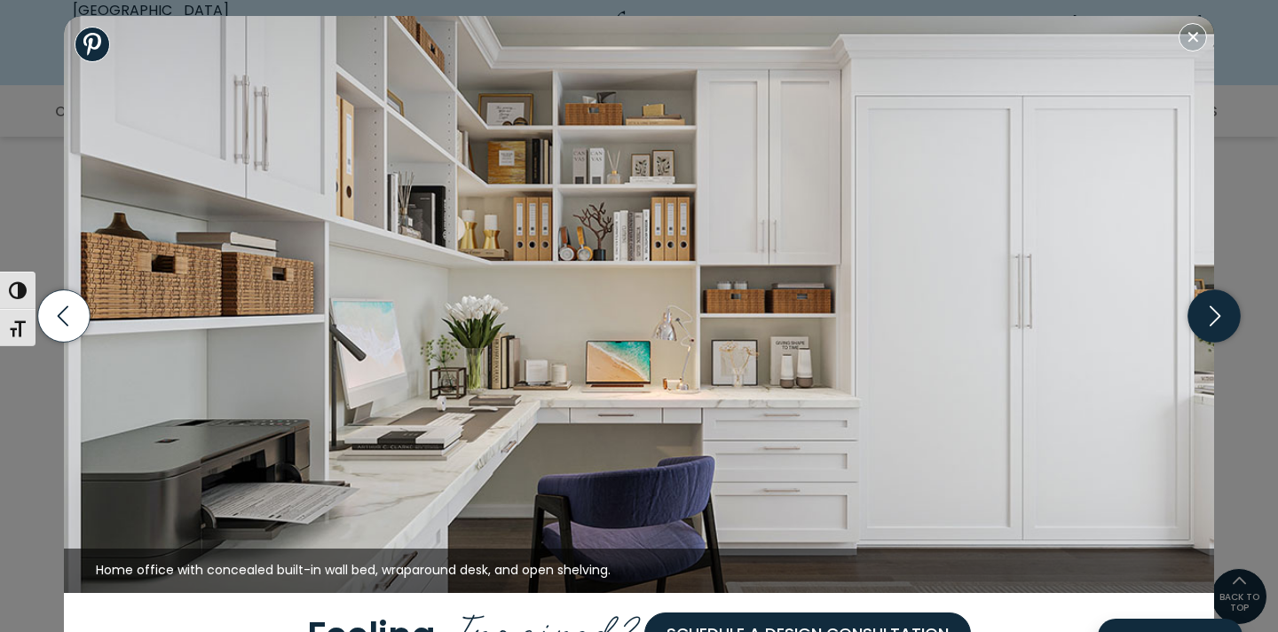
click at [1227, 326] on icon "button" at bounding box center [1214, 316] width 52 height 52
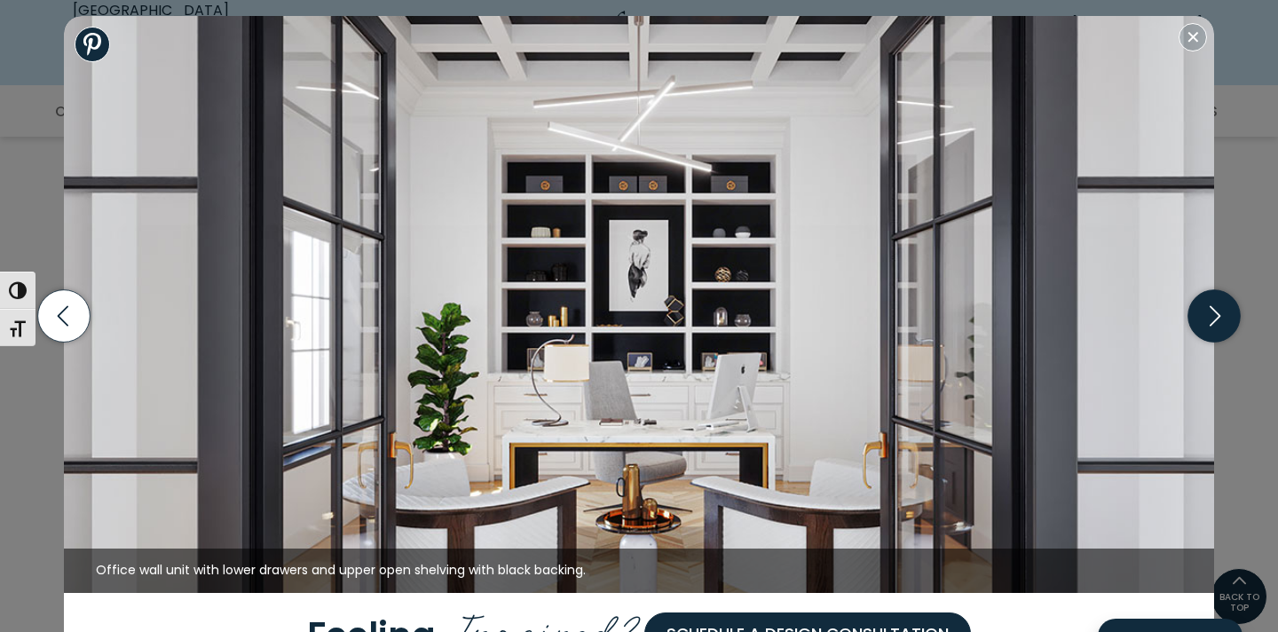
click at [1227, 326] on icon "button" at bounding box center [1214, 316] width 52 height 52
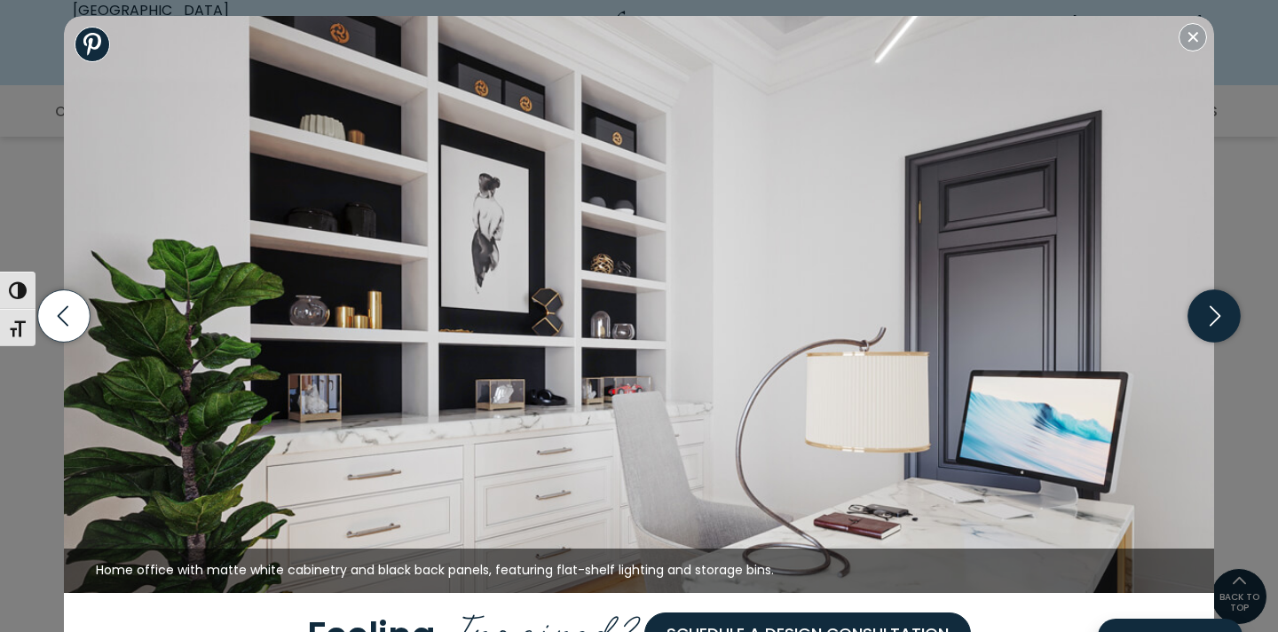
click at [1228, 326] on icon "button" at bounding box center [1214, 316] width 52 height 52
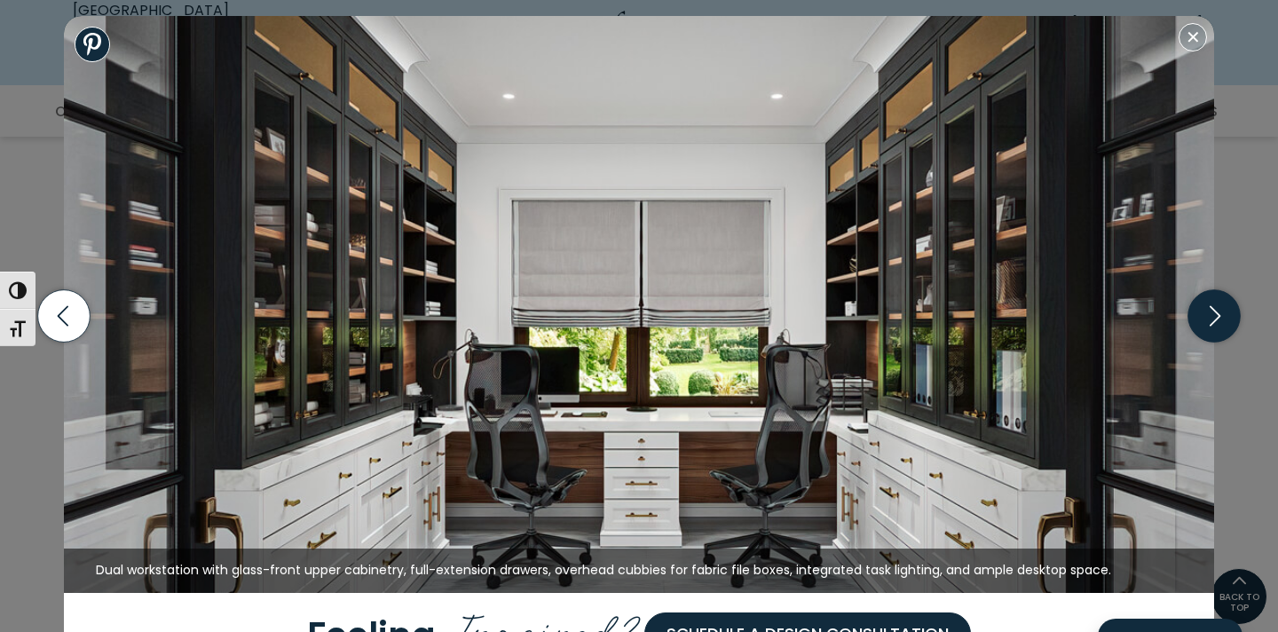
click at [1228, 326] on icon "button" at bounding box center [1214, 316] width 52 height 52
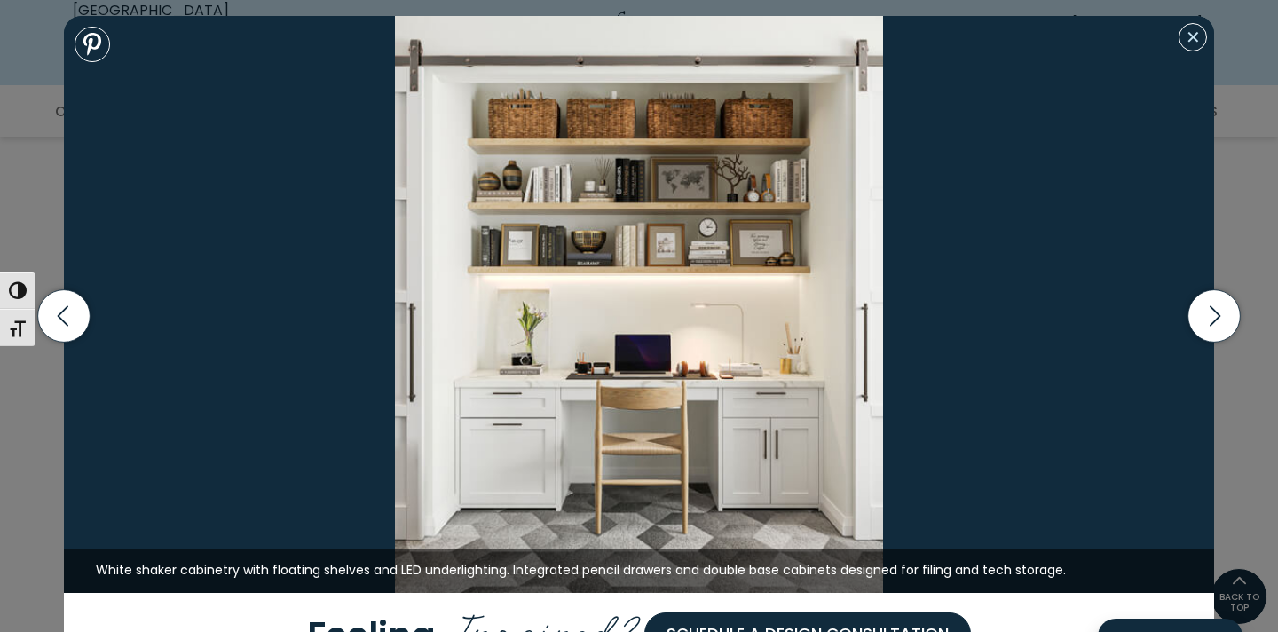
click at [1201, 36] on button "Close modal" at bounding box center [1193, 37] width 28 height 28
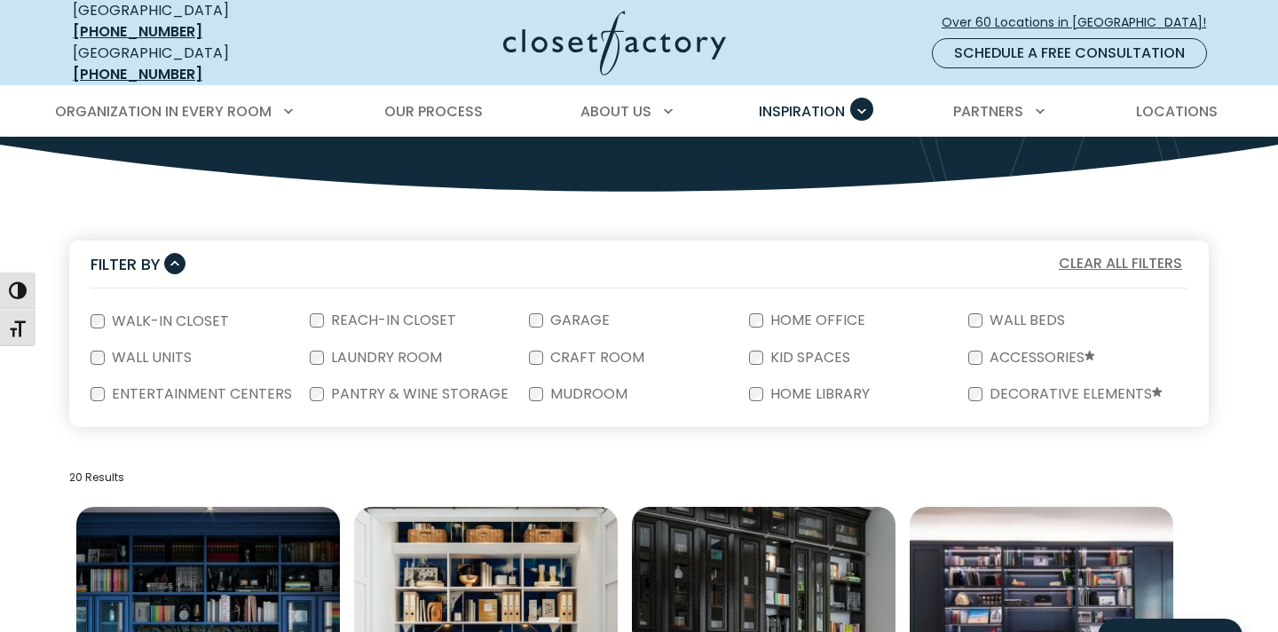
scroll to position [310, 0]
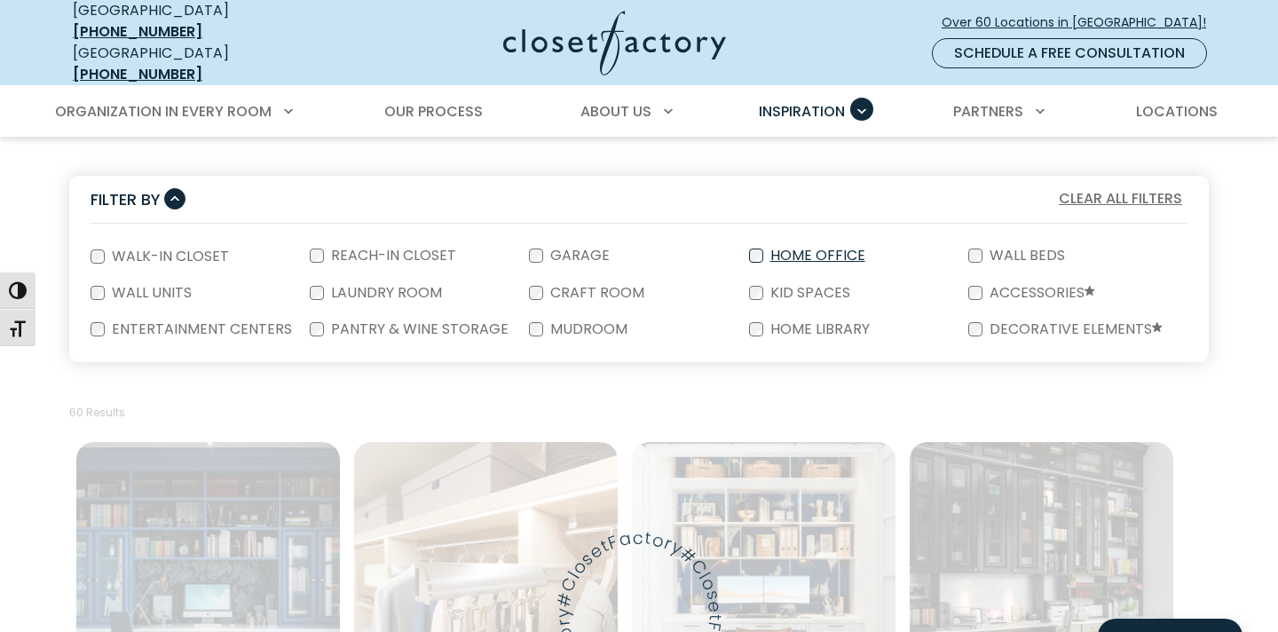
click at [764, 249] on label "Home Office" at bounding box center [816, 256] width 106 height 14
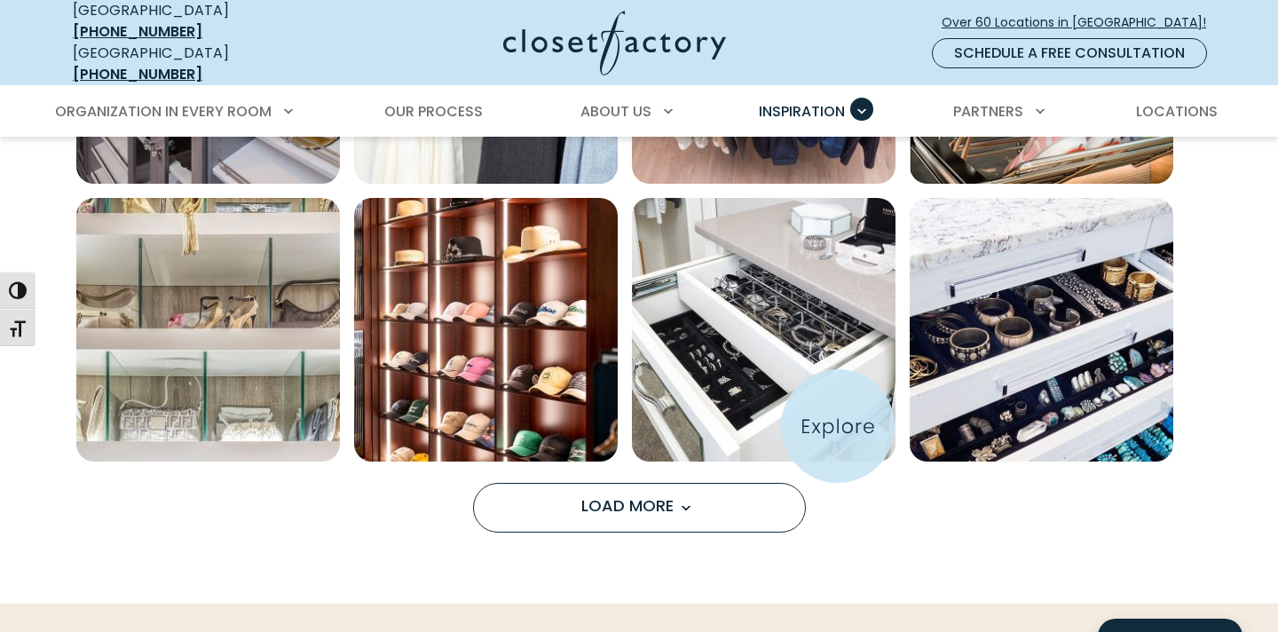
scroll to position [1390, 0]
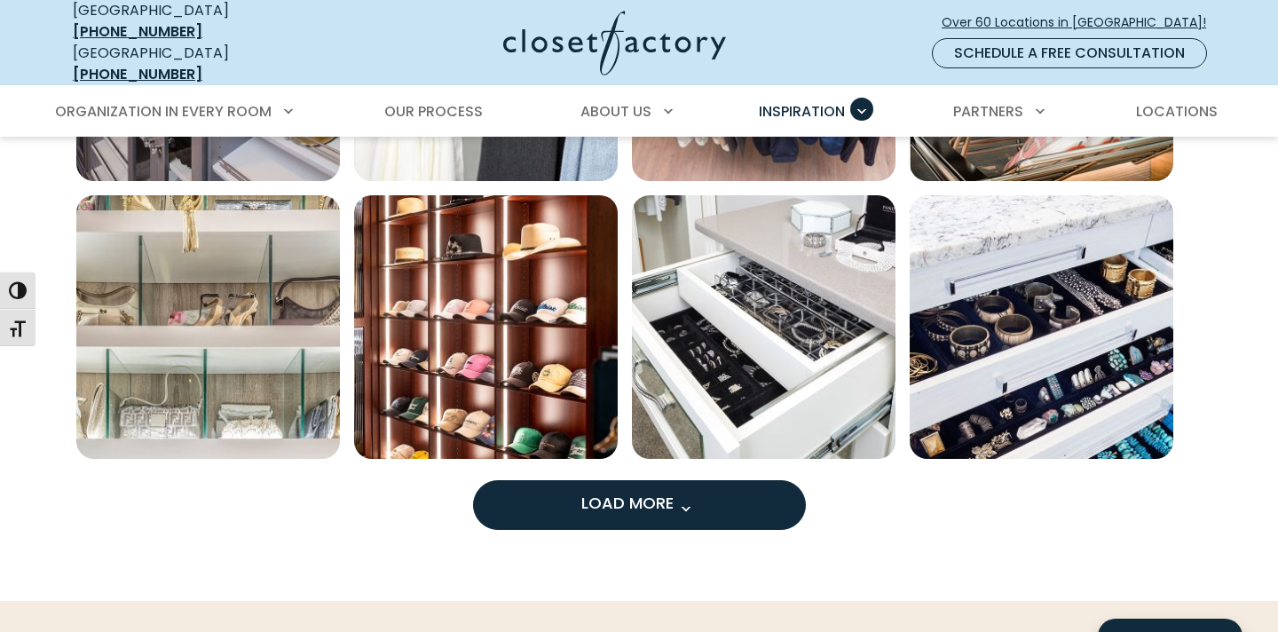
click at [651, 492] on span "Load More" at bounding box center [638, 503] width 115 height 22
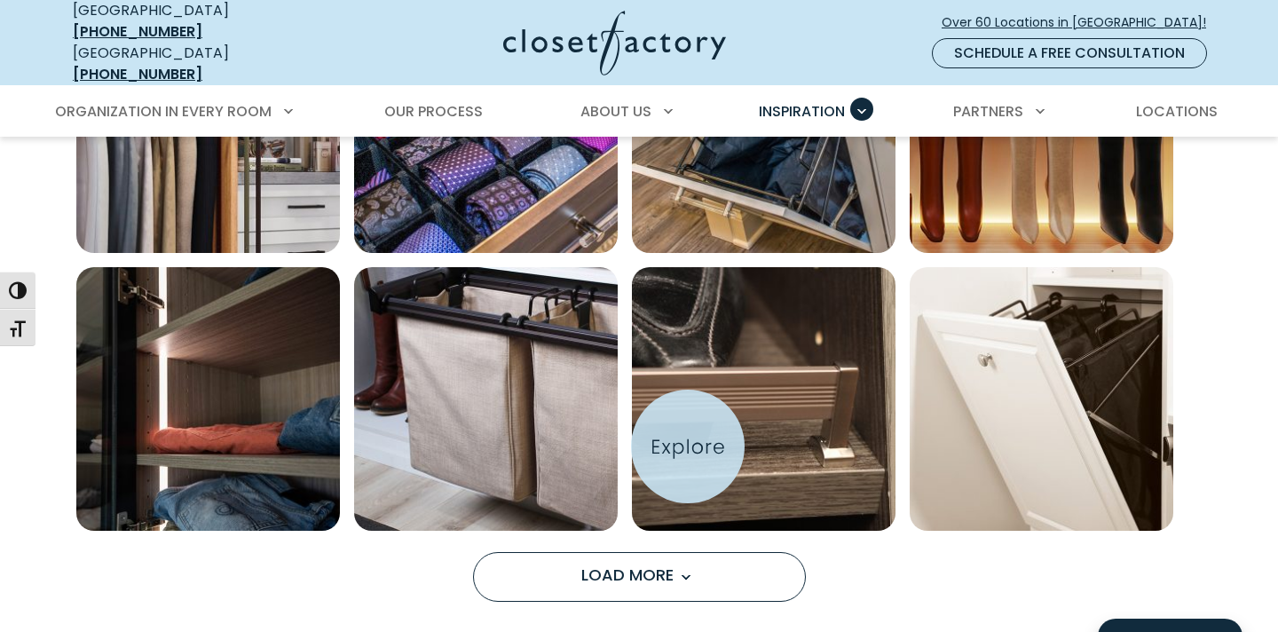
scroll to position [2440, 0]
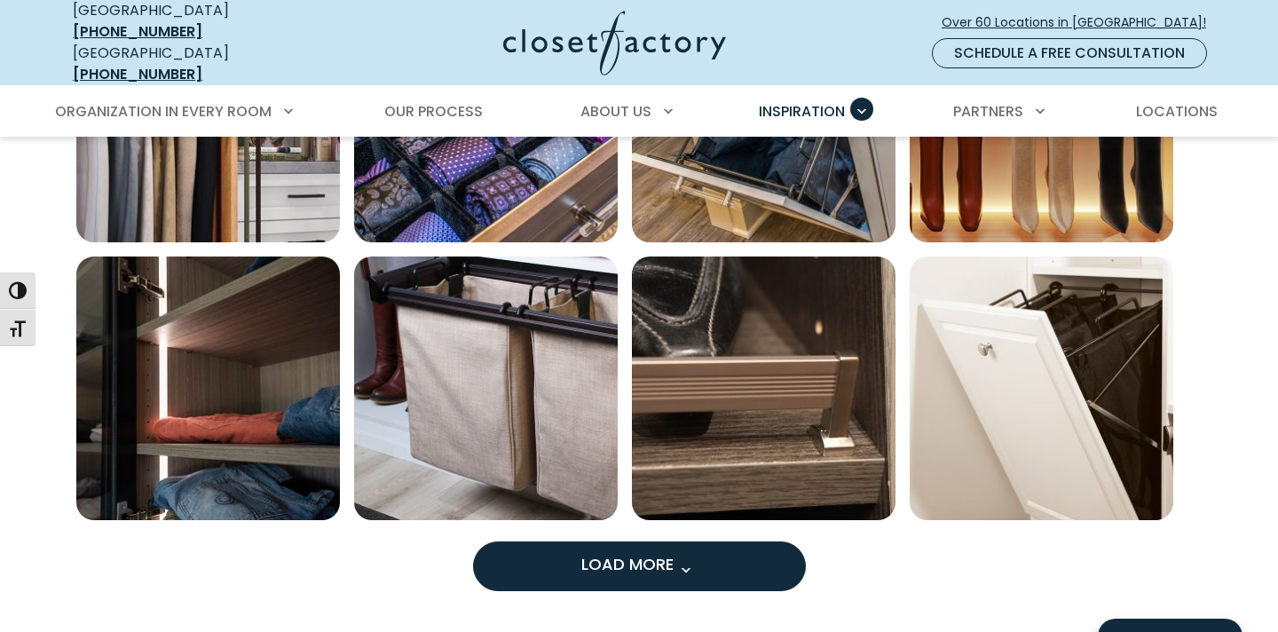
click at [666, 558] on span "Load More" at bounding box center [638, 564] width 115 height 22
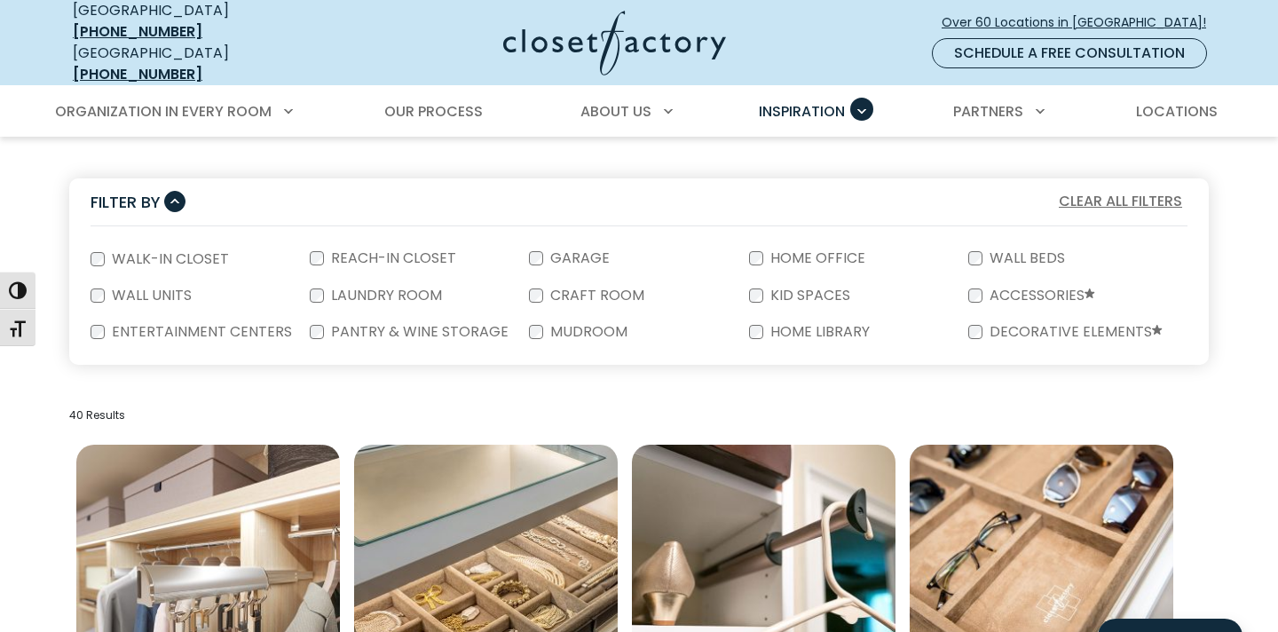
scroll to position [314, 0]
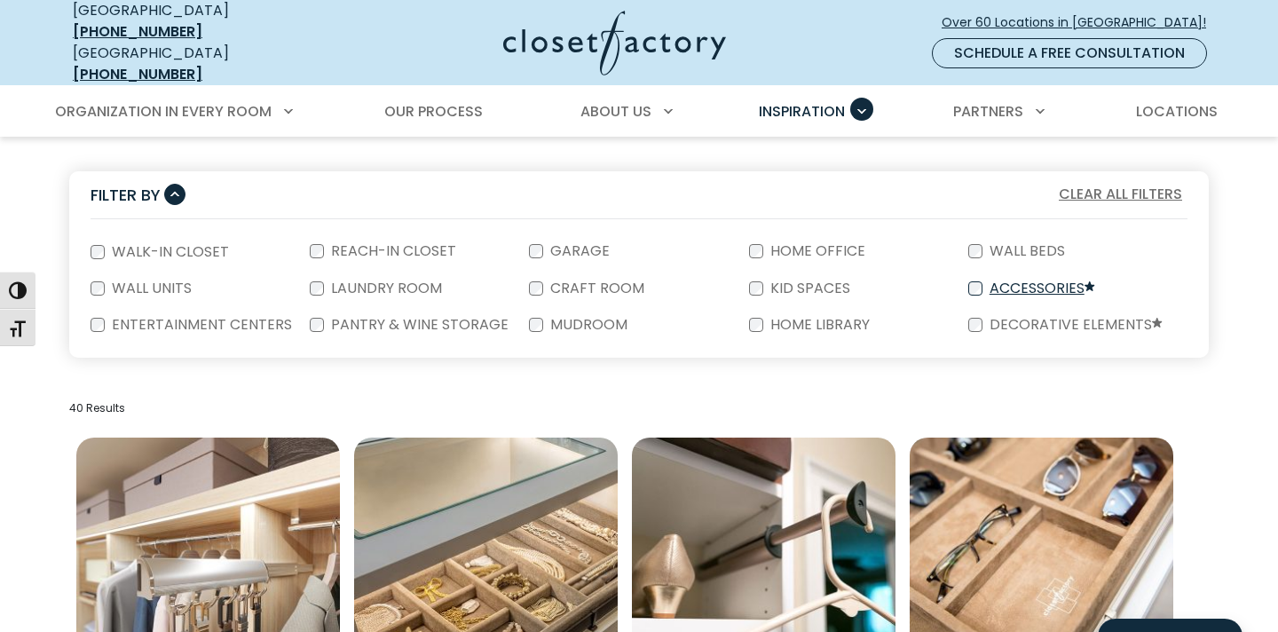
click at [1044, 281] on label "Accessories" at bounding box center [1041, 288] width 116 height 15
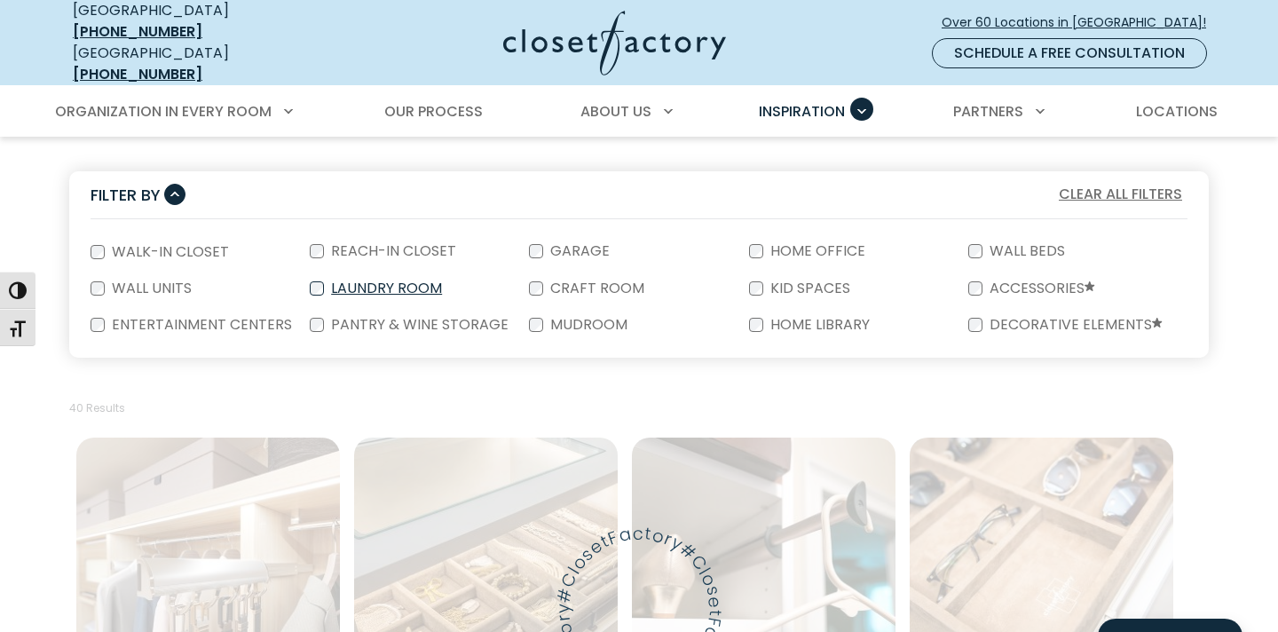
click at [419, 281] on label "Laundry Room" at bounding box center [385, 288] width 122 height 14
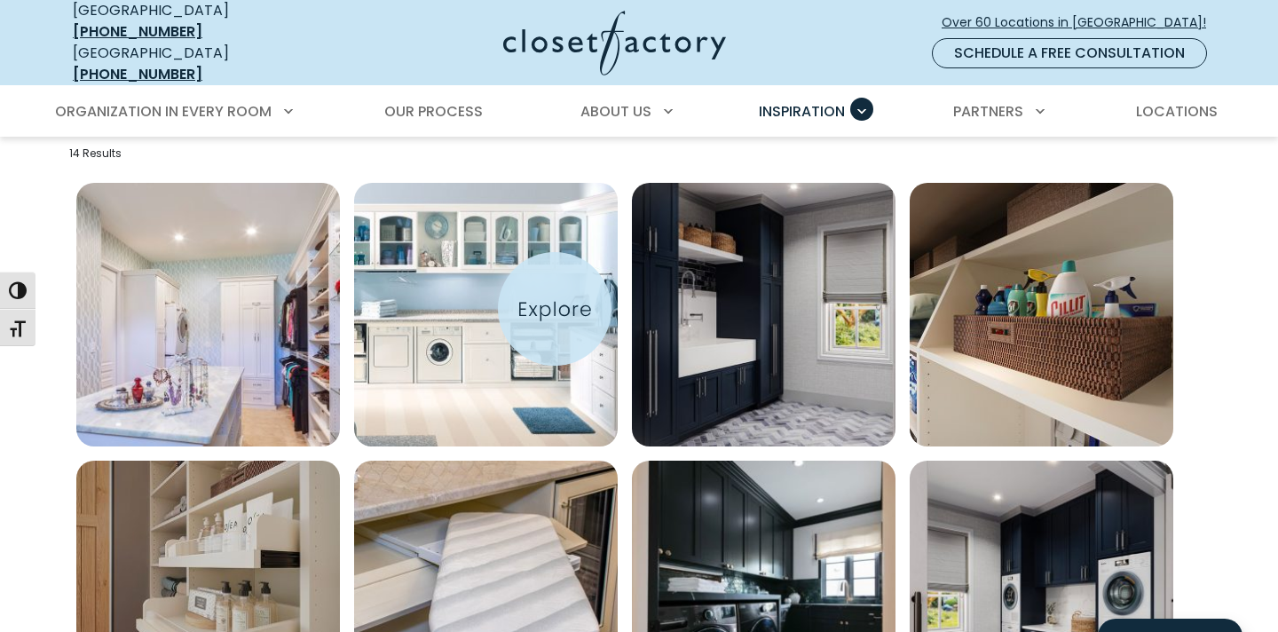
scroll to position [572, 0]
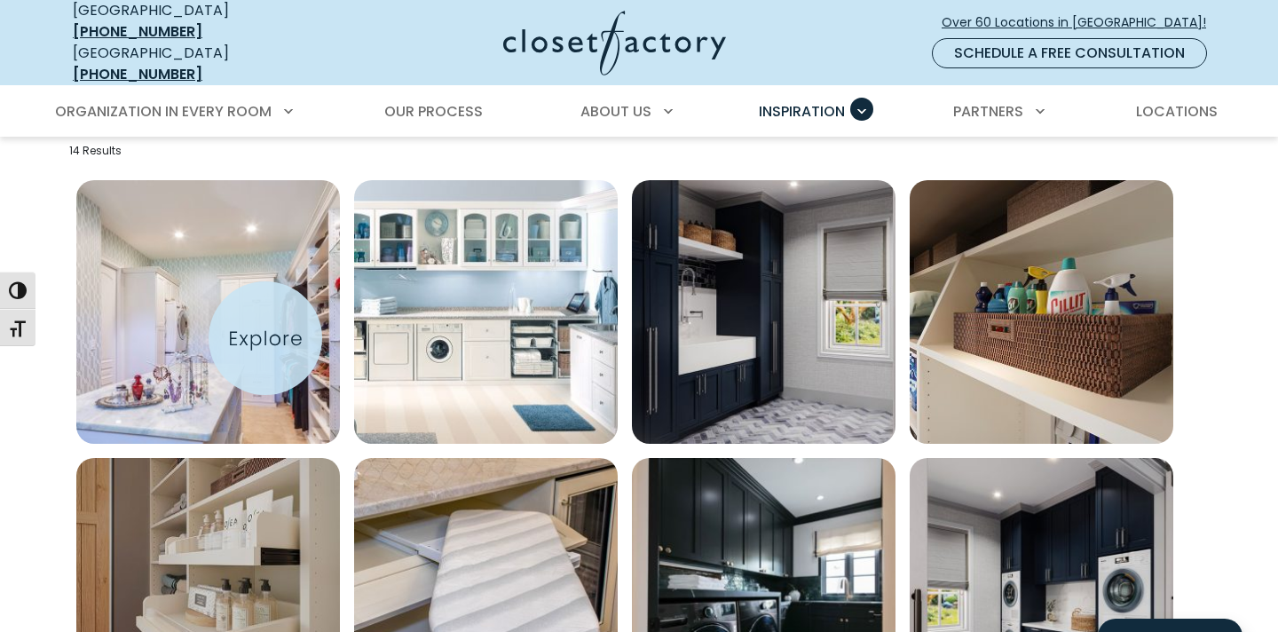
click at [265, 338] on img "Open inspiration gallery to preview enlarged image" at bounding box center [208, 312] width 264 height 264
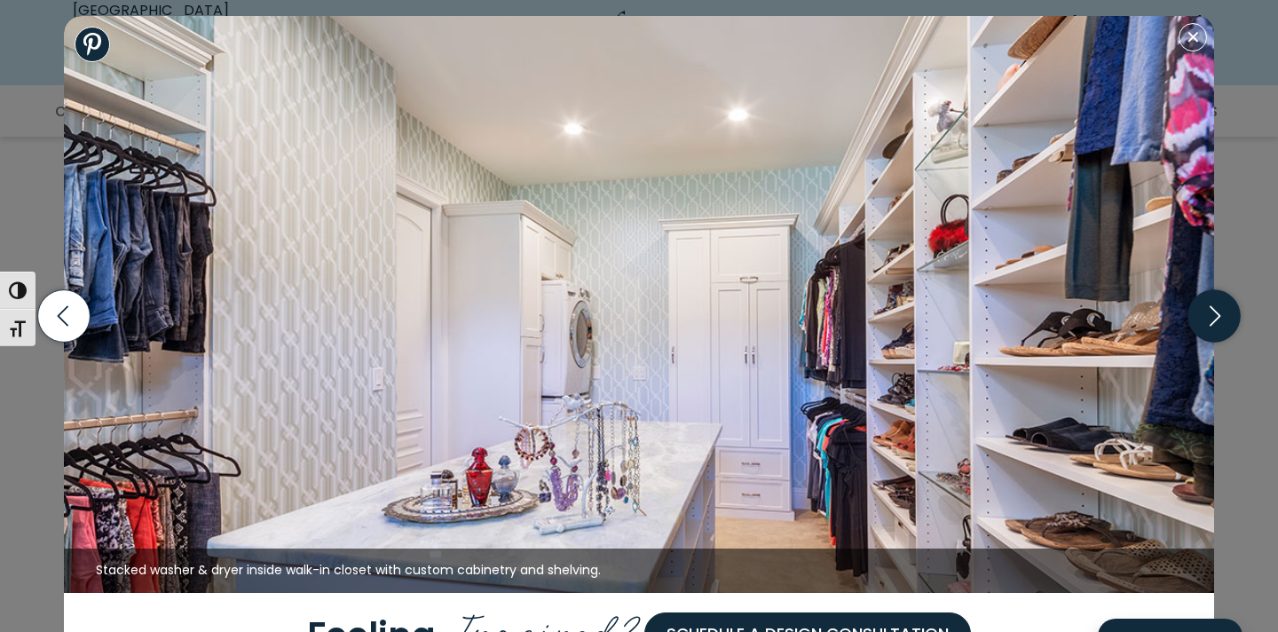
click at [1209, 324] on icon "button" at bounding box center [1214, 316] width 52 height 52
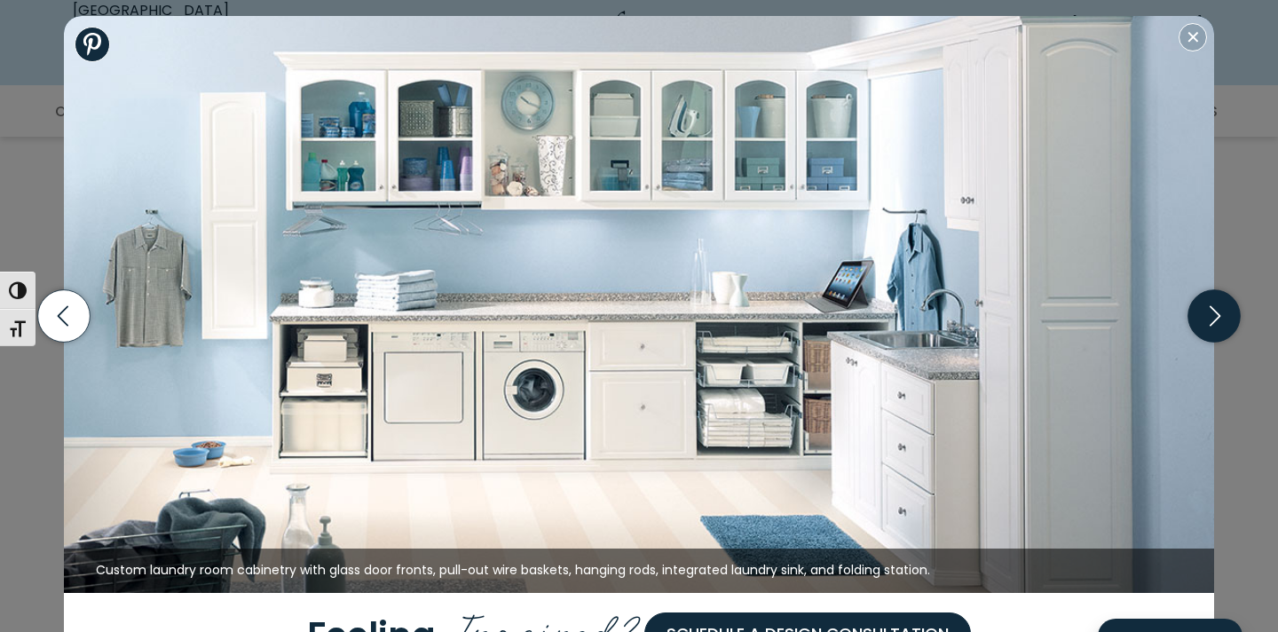
click at [1208, 321] on icon "button" at bounding box center [1214, 316] width 52 height 52
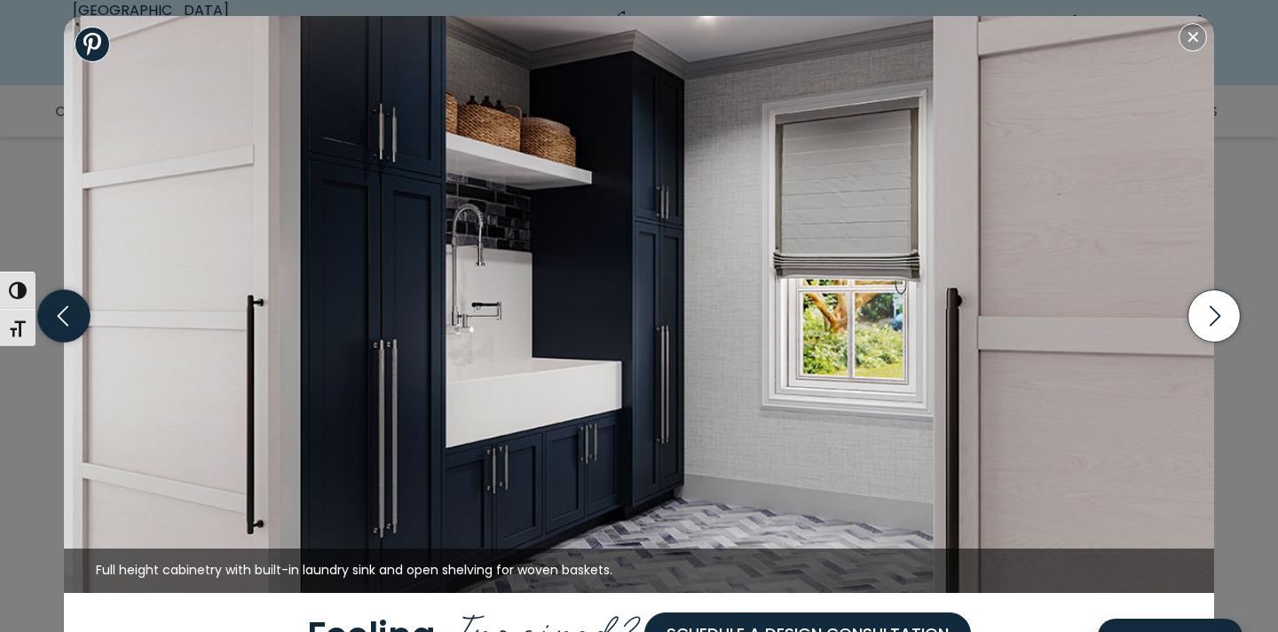
click at [68, 320] on icon "button" at bounding box center [64, 316] width 52 height 52
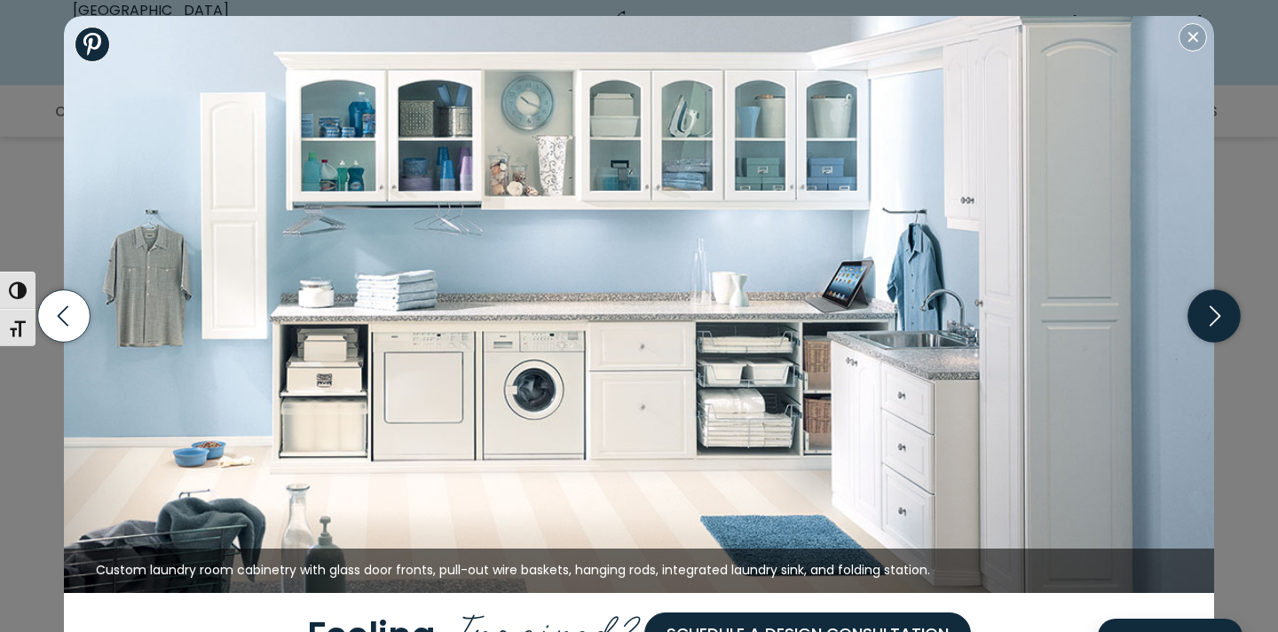
click at [1227, 312] on icon "button" at bounding box center [1214, 316] width 52 height 52
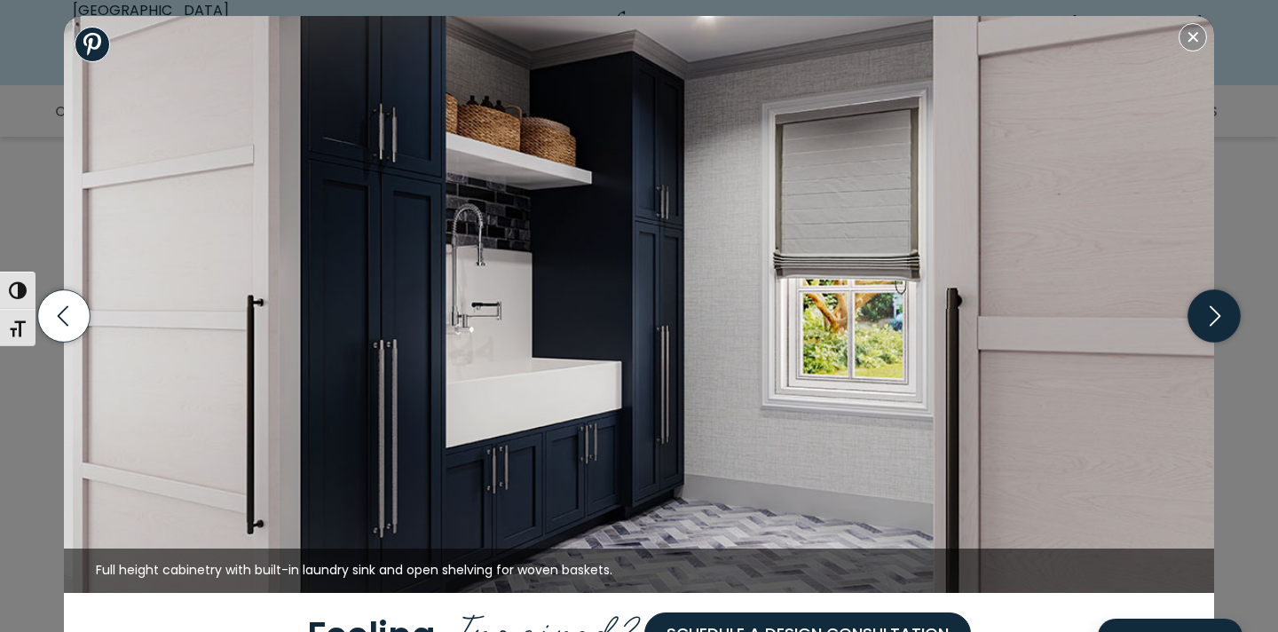
click at [1227, 312] on icon "button" at bounding box center [1214, 316] width 52 height 52
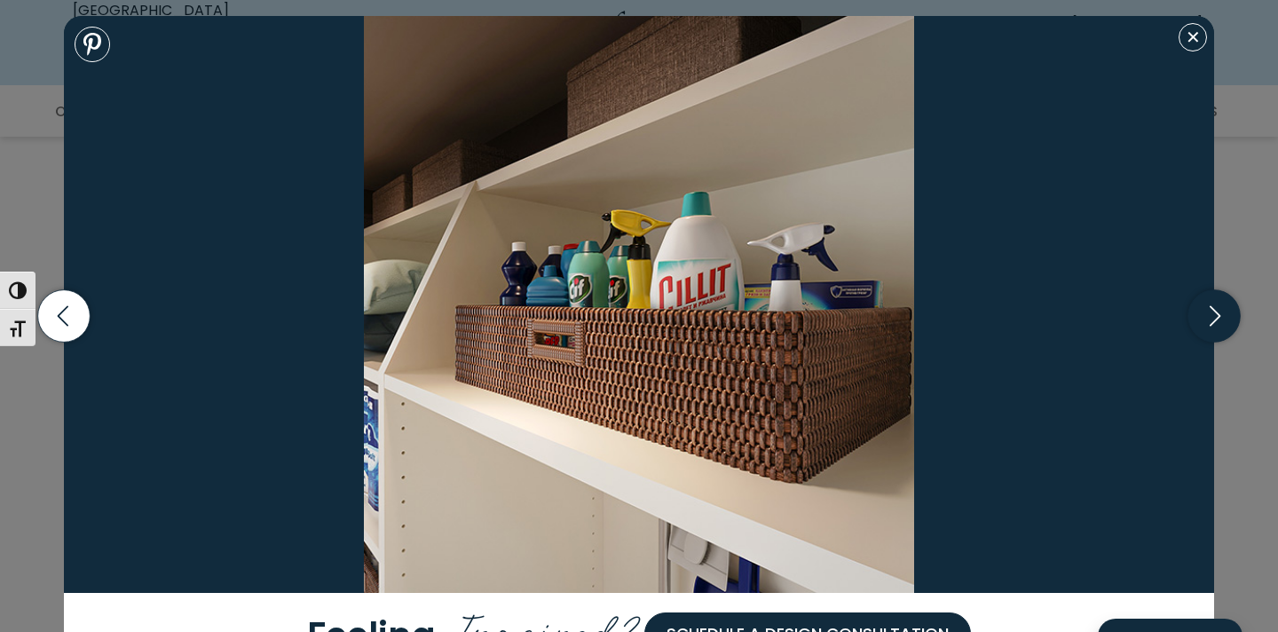
click at [1227, 313] on icon "button" at bounding box center [1214, 316] width 52 height 52
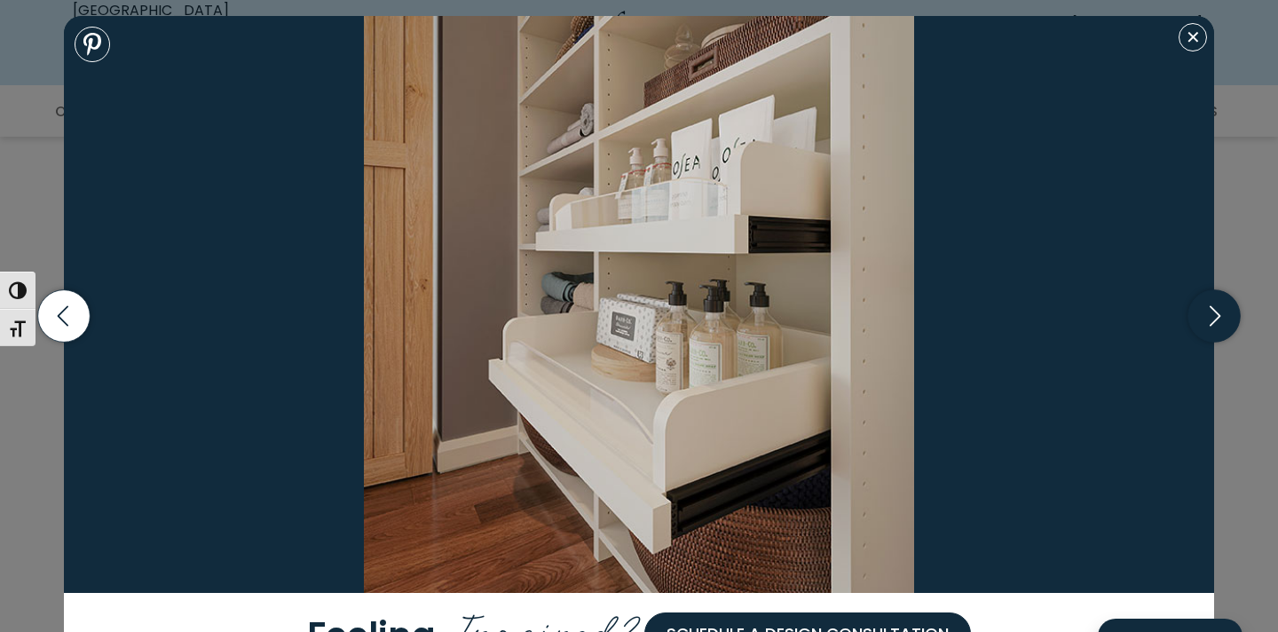
click at [1227, 315] on icon "button" at bounding box center [1214, 316] width 52 height 52
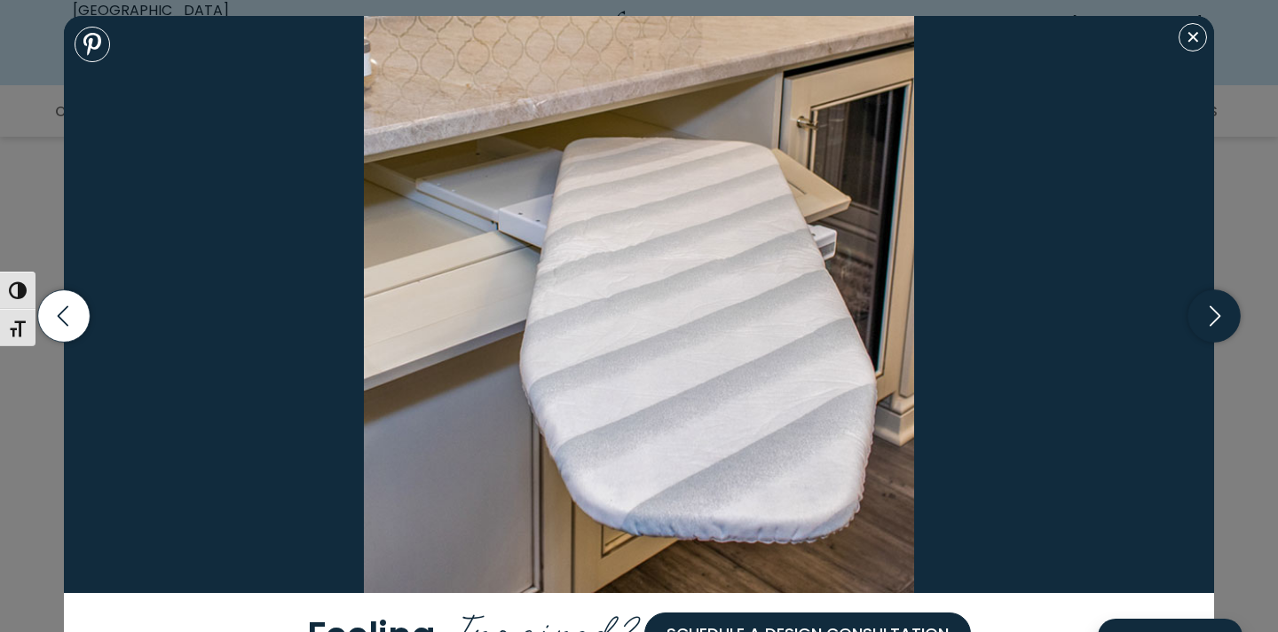
click at [1227, 316] on icon "button" at bounding box center [1214, 316] width 52 height 52
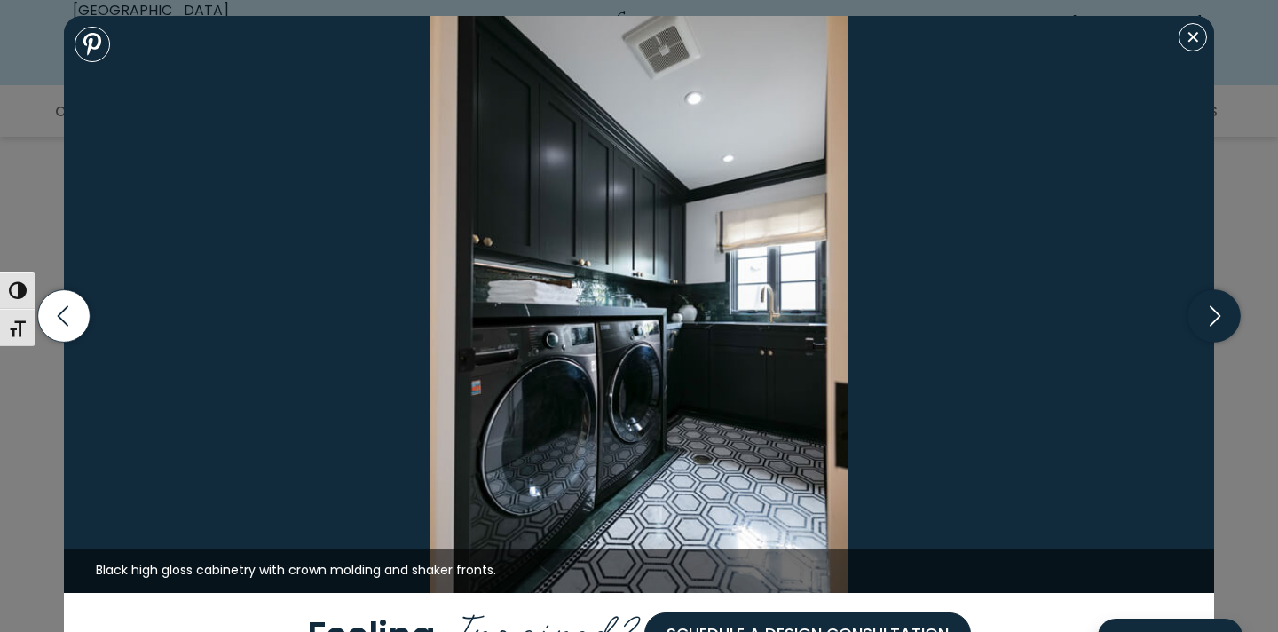
click at [1227, 317] on icon "button" at bounding box center [1214, 316] width 52 height 52
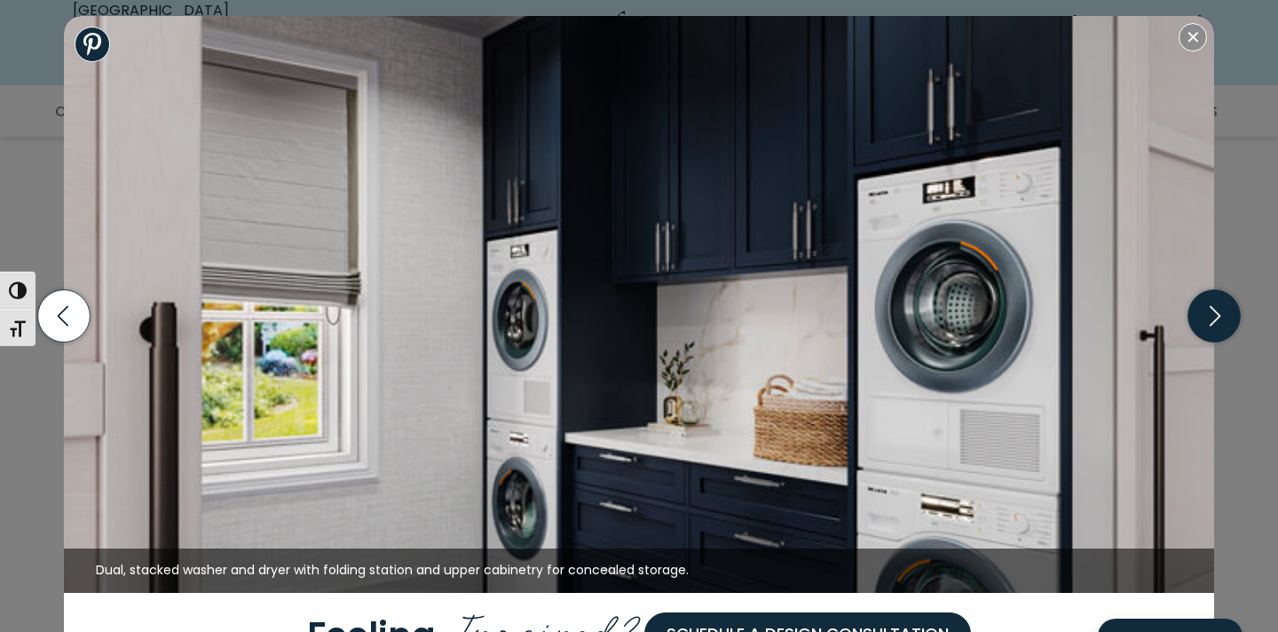
click at [1227, 316] on icon "button" at bounding box center [1214, 316] width 52 height 52
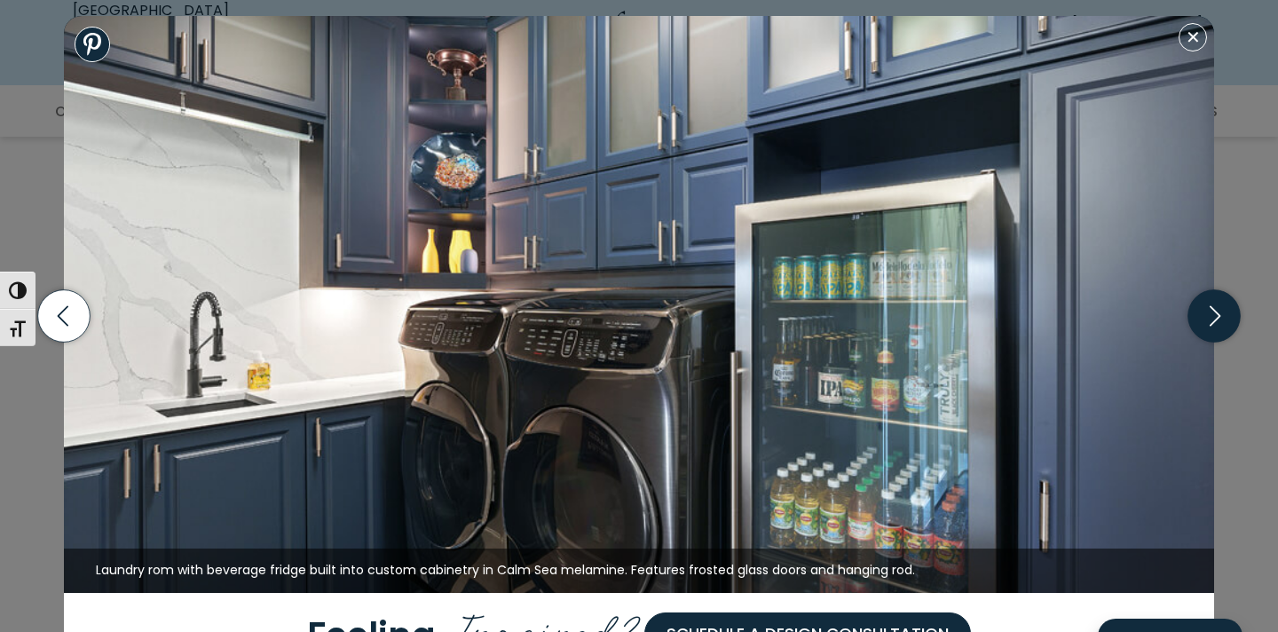
click at [1227, 318] on icon "button" at bounding box center [1214, 316] width 52 height 52
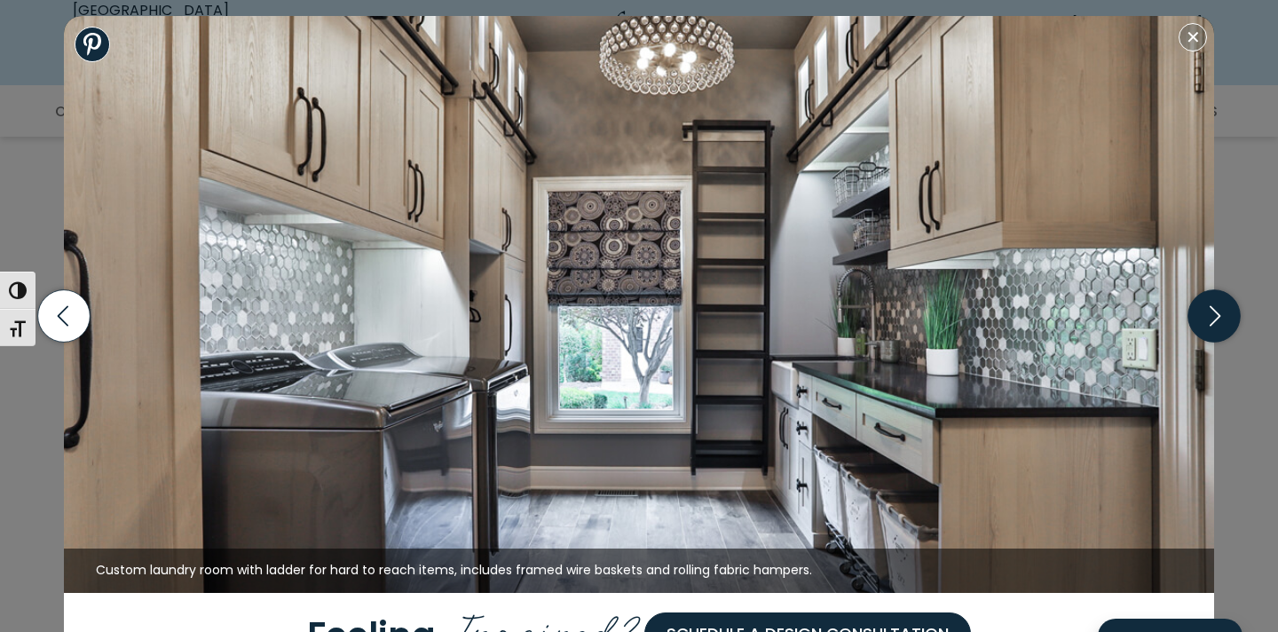
click at [1226, 318] on icon "button" at bounding box center [1214, 316] width 52 height 52
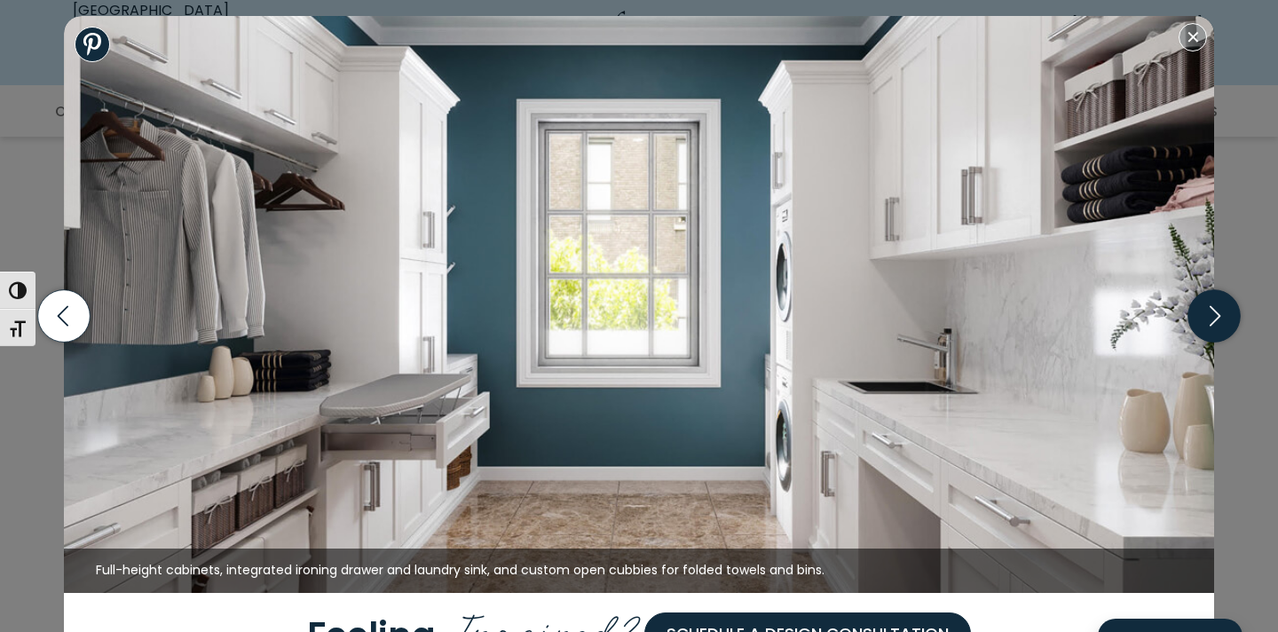
scroll to position [597, 0]
click at [1226, 321] on icon "button" at bounding box center [1214, 316] width 52 height 52
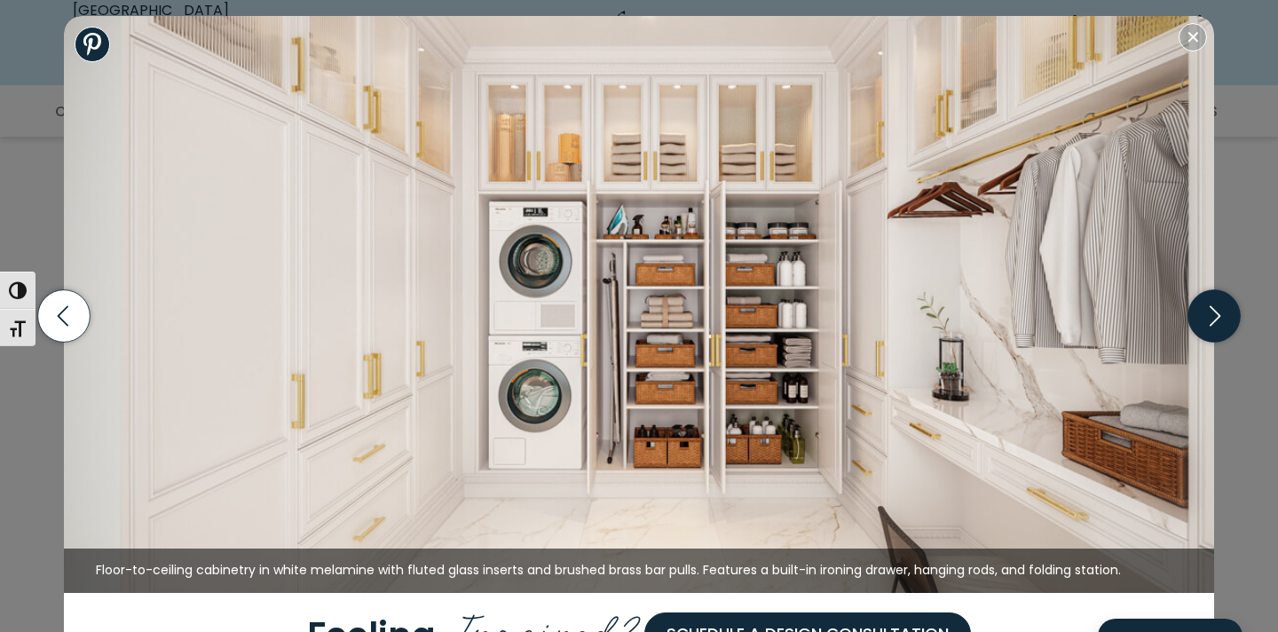
click at [1226, 318] on icon "button" at bounding box center [1214, 316] width 52 height 52
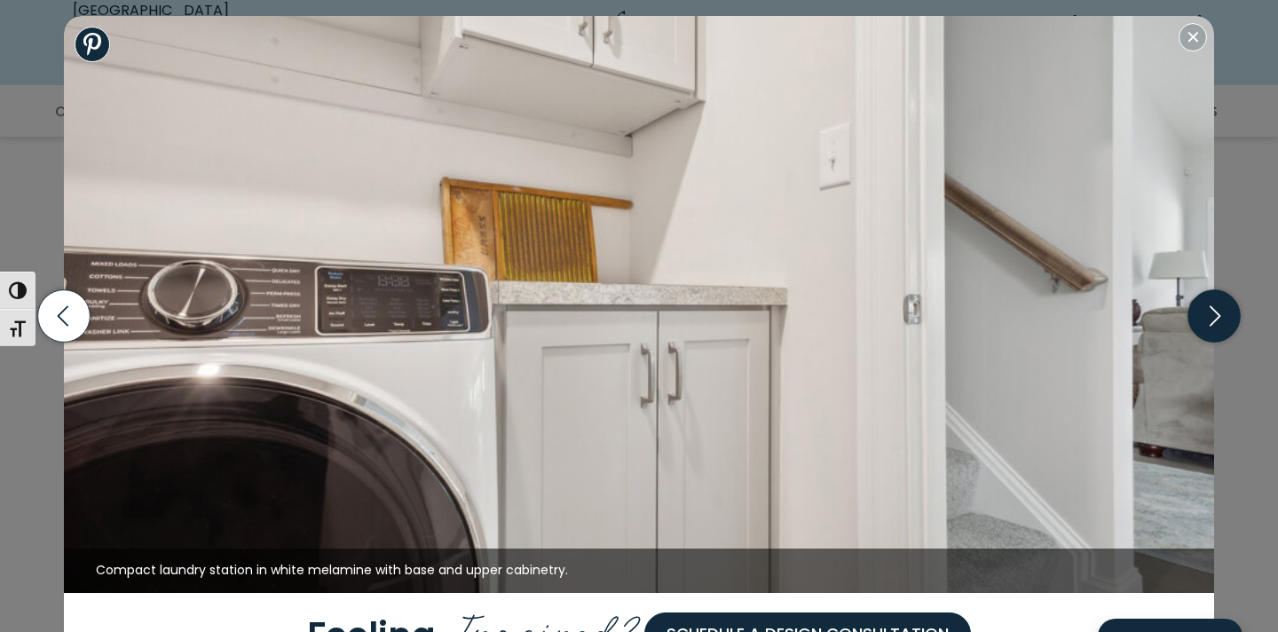
click at [1228, 317] on icon "button" at bounding box center [1214, 316] width 52 height 52
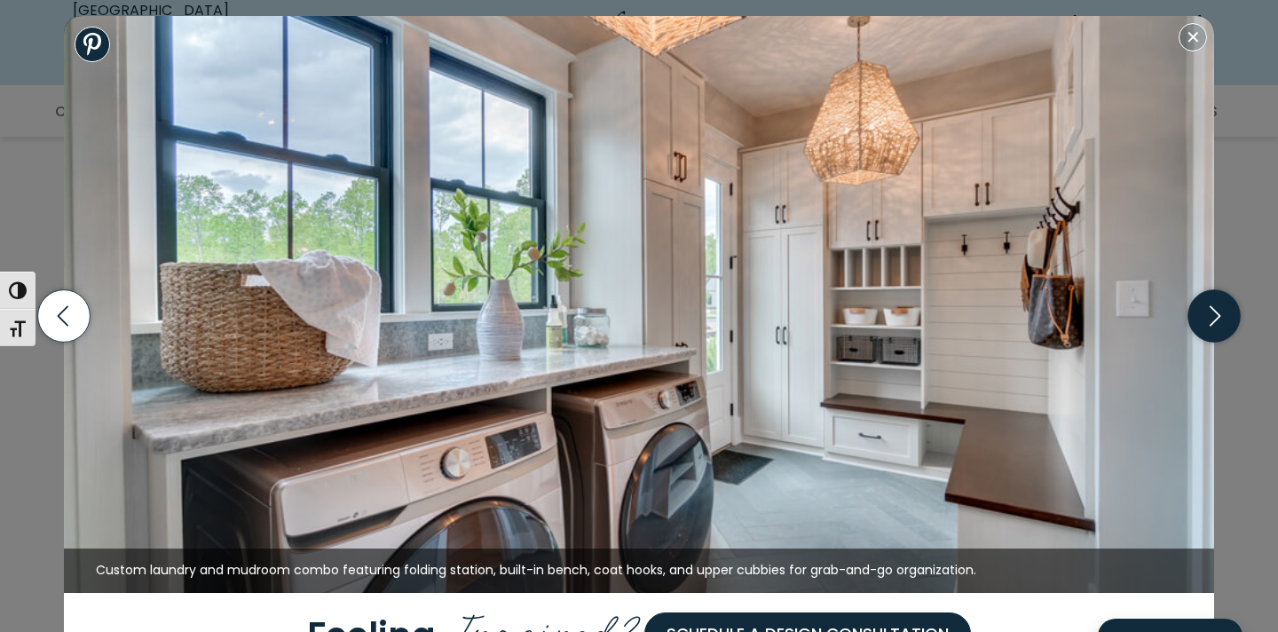
click at [1229, 316] on icon "button" at bounding box center [1214, 316] width 52 height 52
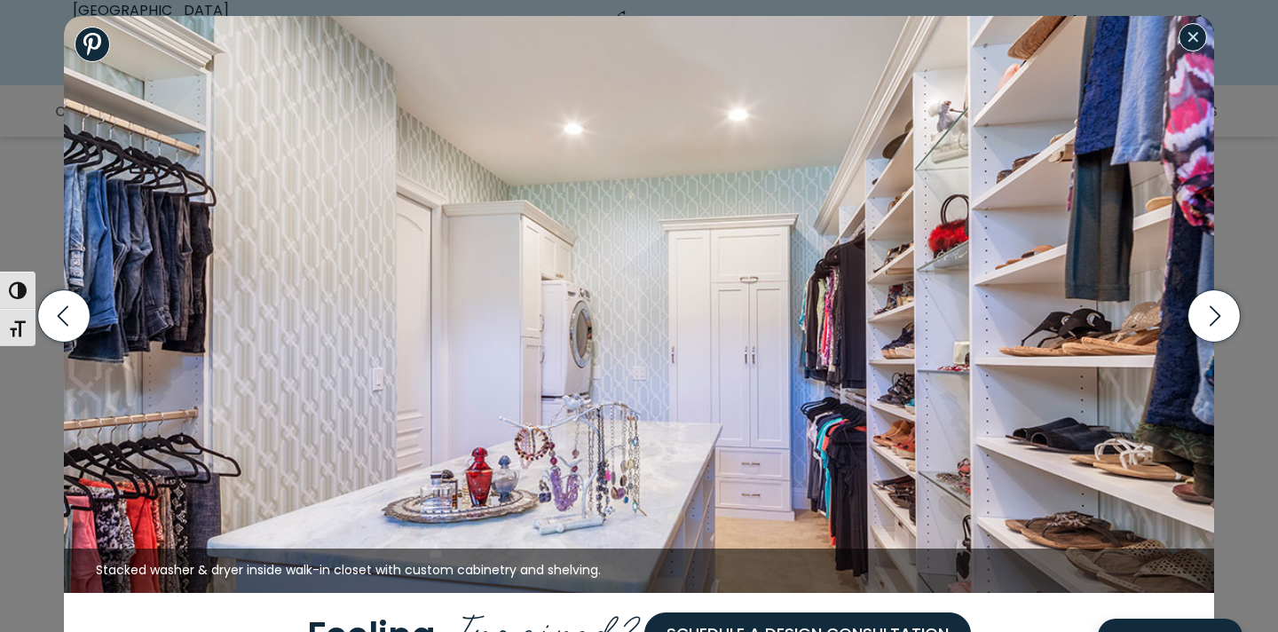
click at [1199, 38] on button "Close modal" at bounding box center [1193, 37] width 28 height 28
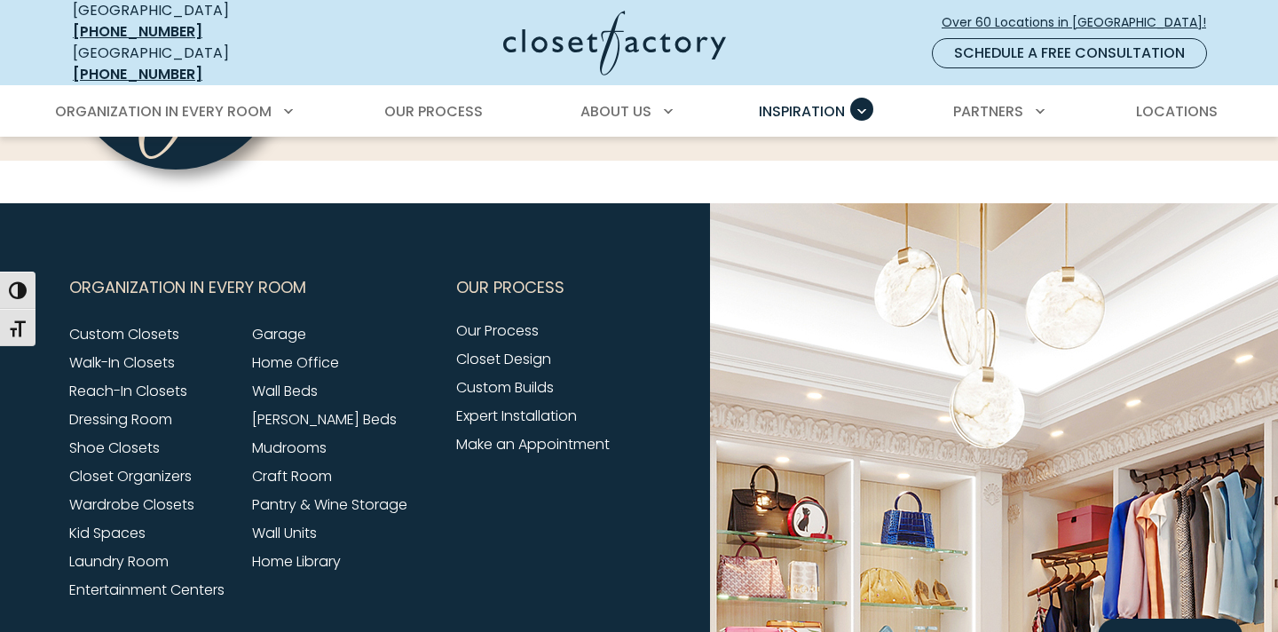
scroll to position [1995, 0]
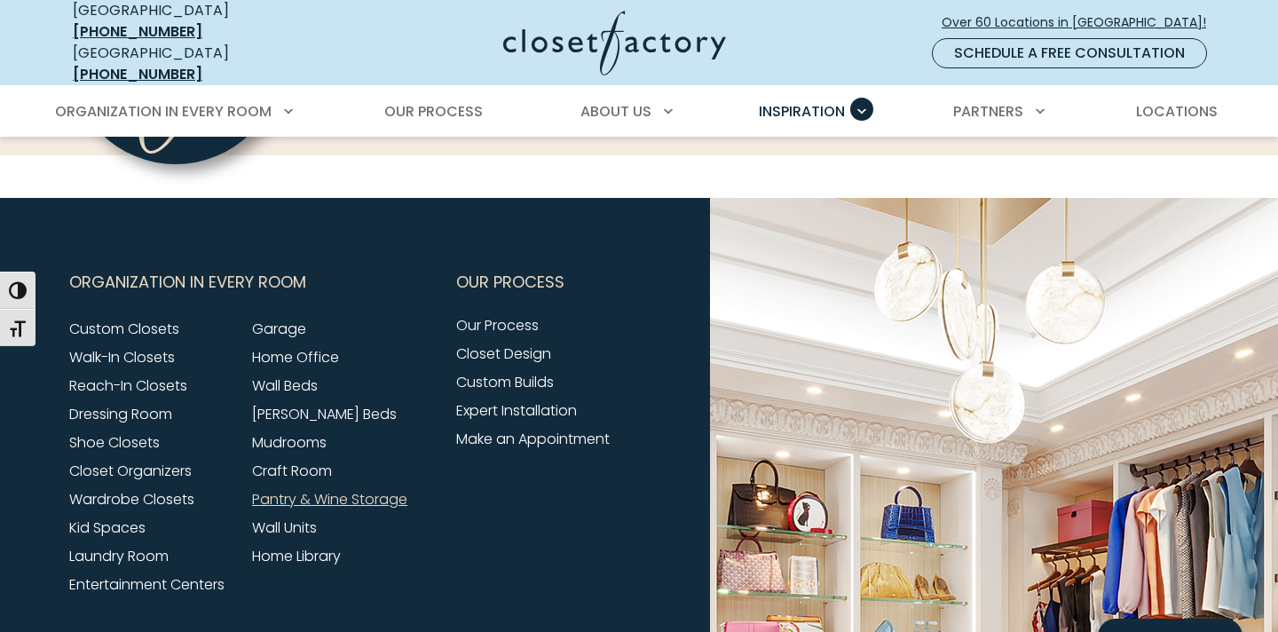
click at [341, 489] on link "Pantry & Wine Storage" at bounding box center [329, 499] width 155 height 20
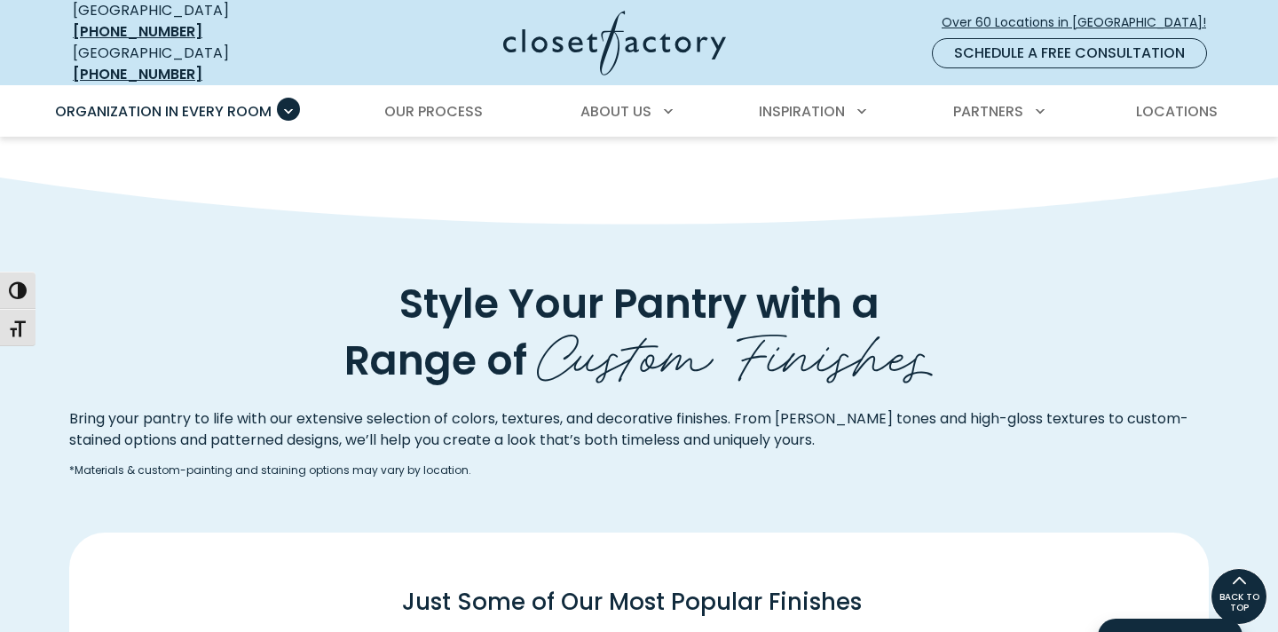
scroll to position [2025, 0]
